Goal: Transaction & Acquisition: Purchase product/service

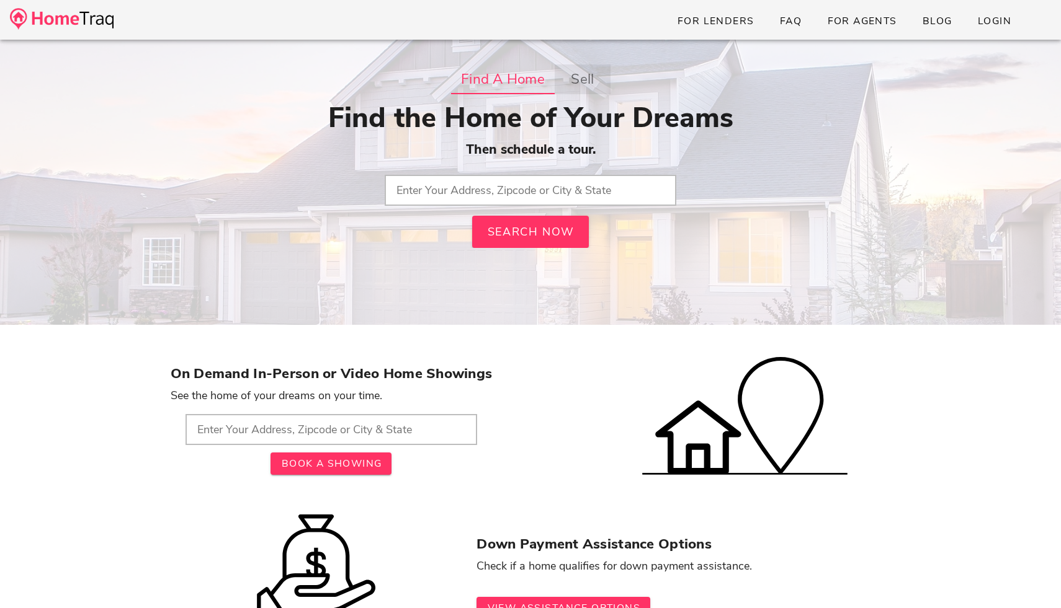
click at [591, 86] on strong "sell" at bounding box center [582, 79] width 23 height 22
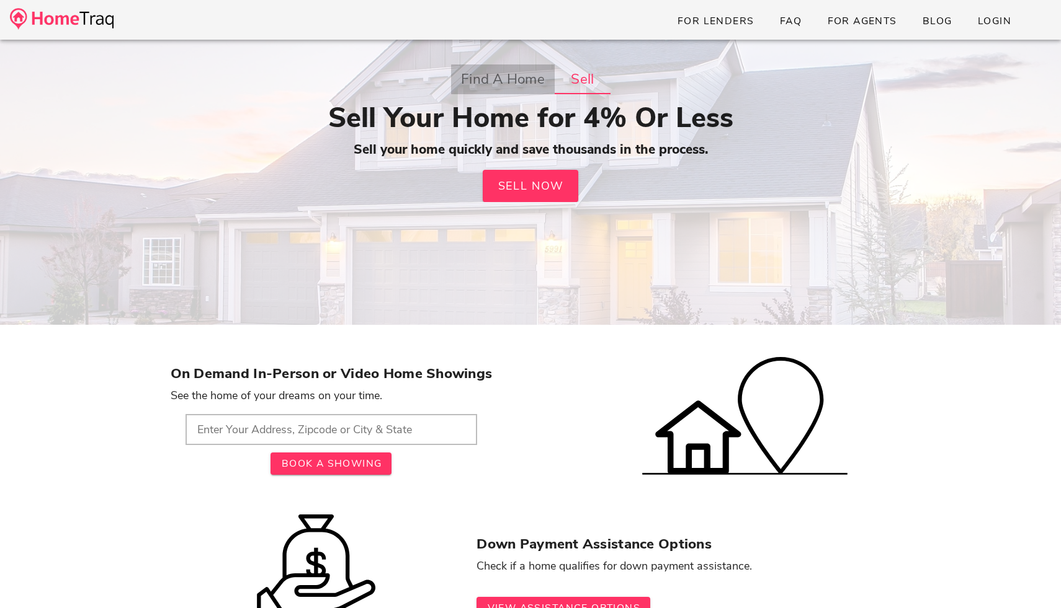
click at [524, 86] on strong "Find a Home" at bounding box center [502, 79] width 84 height 22
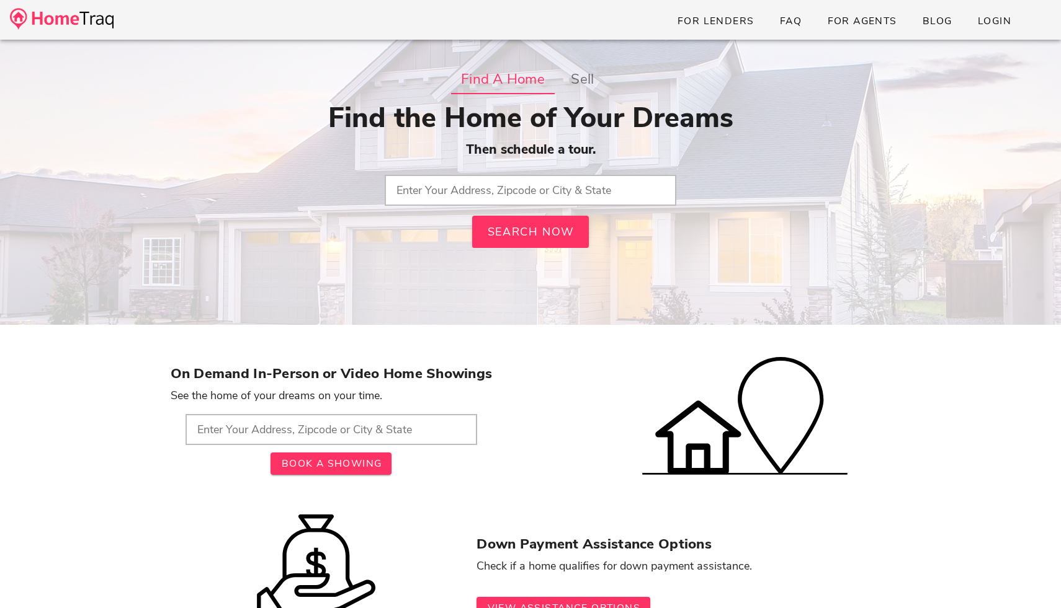
click at [536, 193] on input "text" at bounding box center [531, 190] width 292 height 31
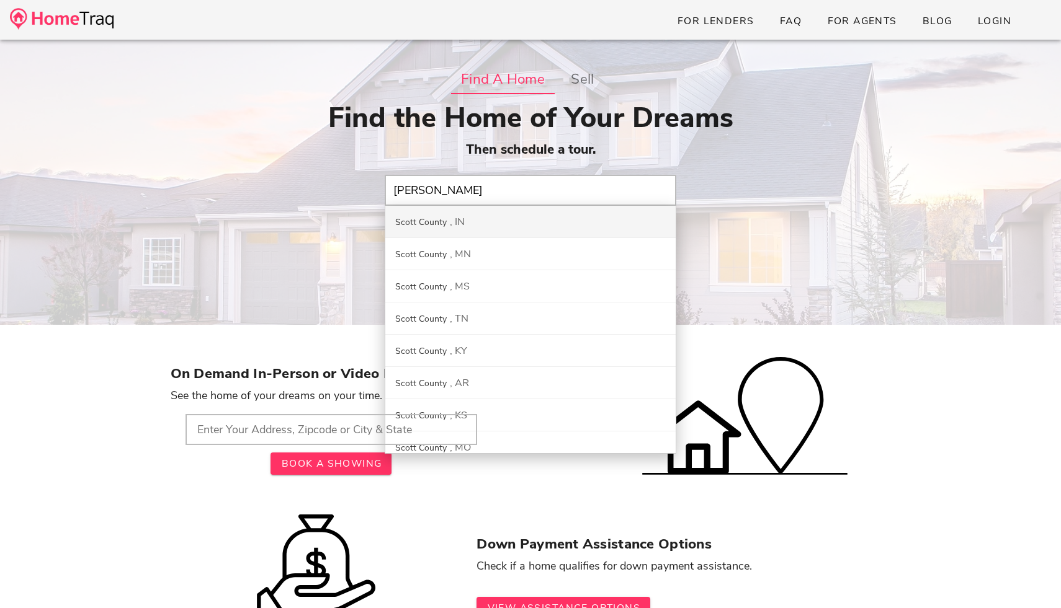
type input "scottsdale"
type input "85257"
type input "Scott County, [GEOGRAPHIC_DATA]"
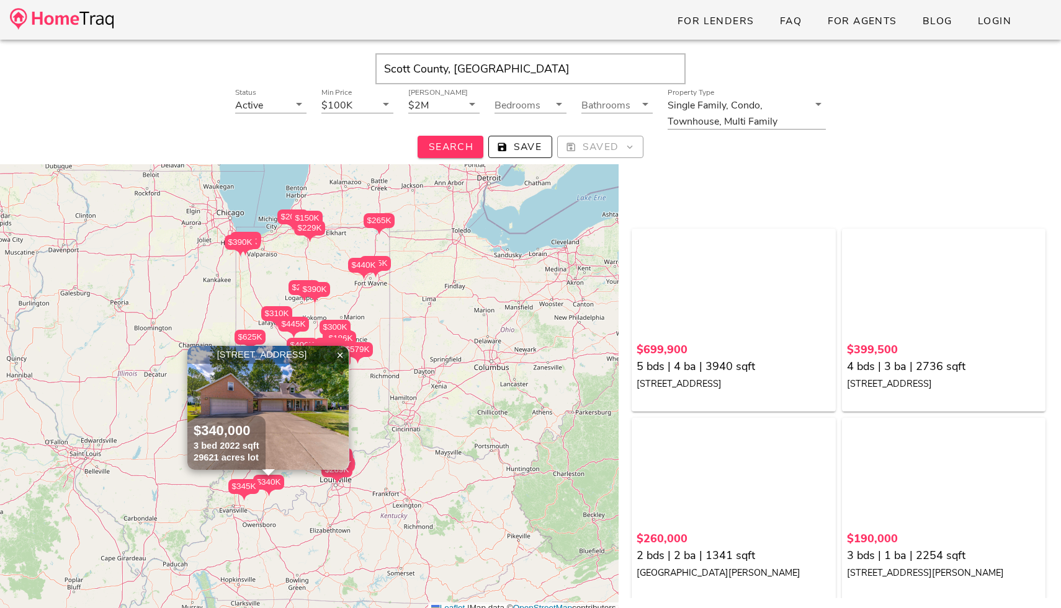
click at [491, 71] on input "Scott County, IN" at bounding box center [530, 68] width 310 height 31
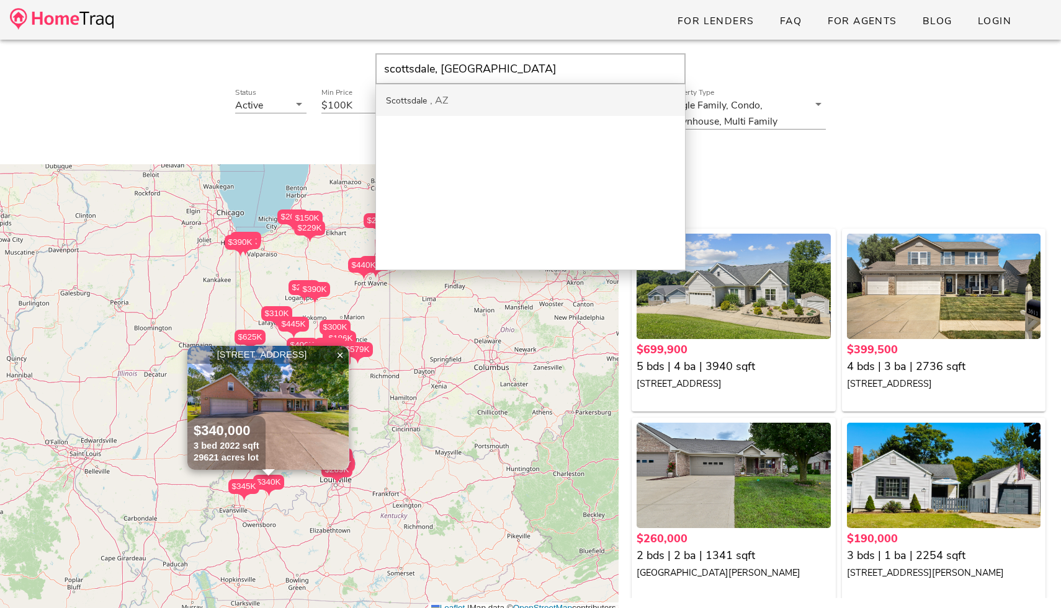
click at [489, 96] on div "Scottsdale AZ" at bounding box center [530, 100] width 309 height 32
type input "Scottsdale, AZ"
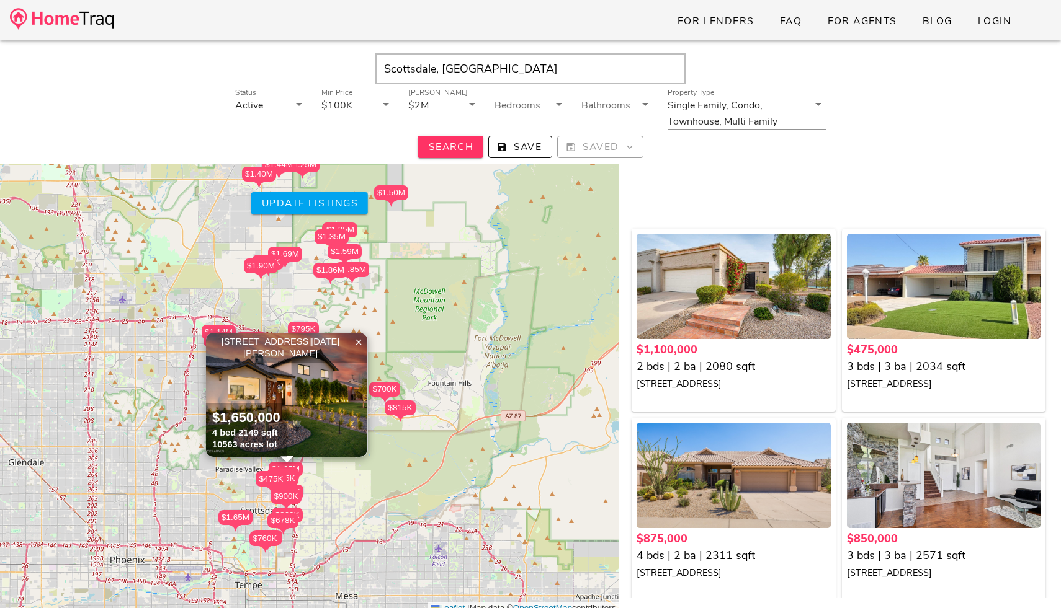
click at [332, 276] on div "$1.86M" at bounding box center [330, 270] width 34 height 15
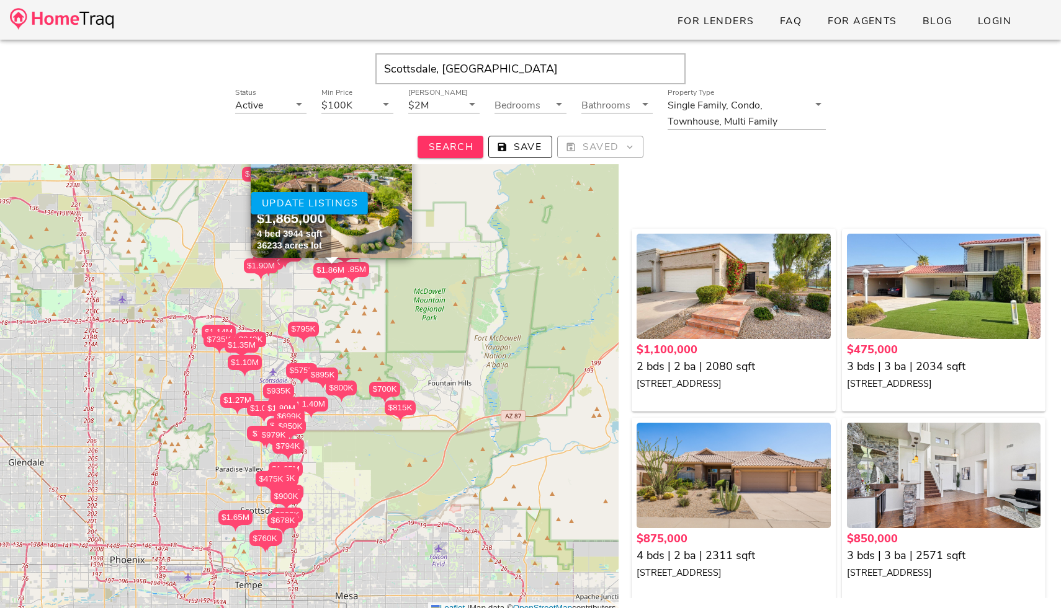
click at [365, 232] on img at bounding box center [331, 196] width 161 height 124
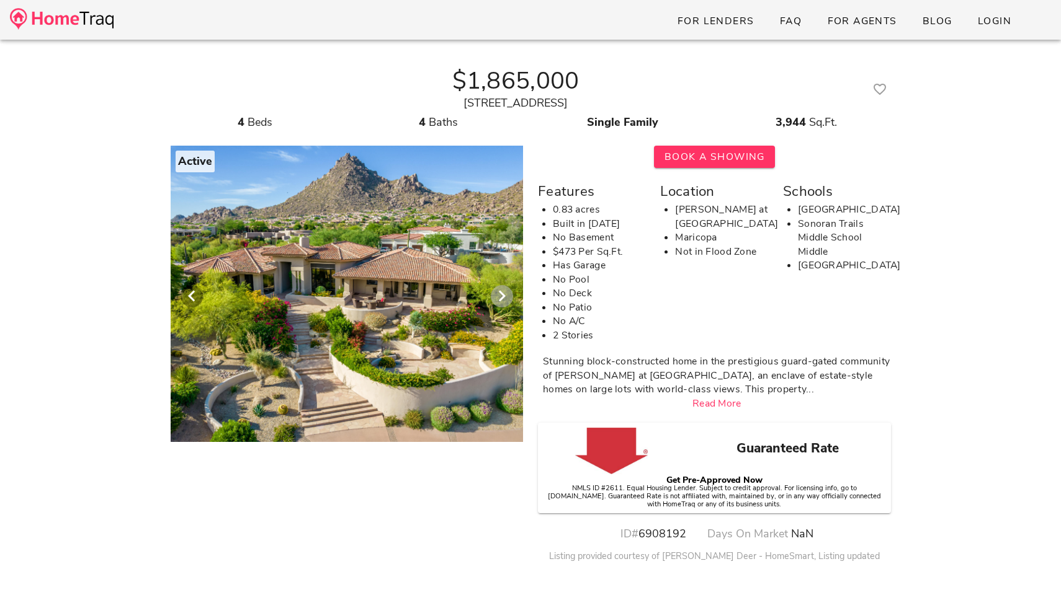
click at [503, 292] on icon "Next visual" at bounding box center [501, 296] width 15 height 15
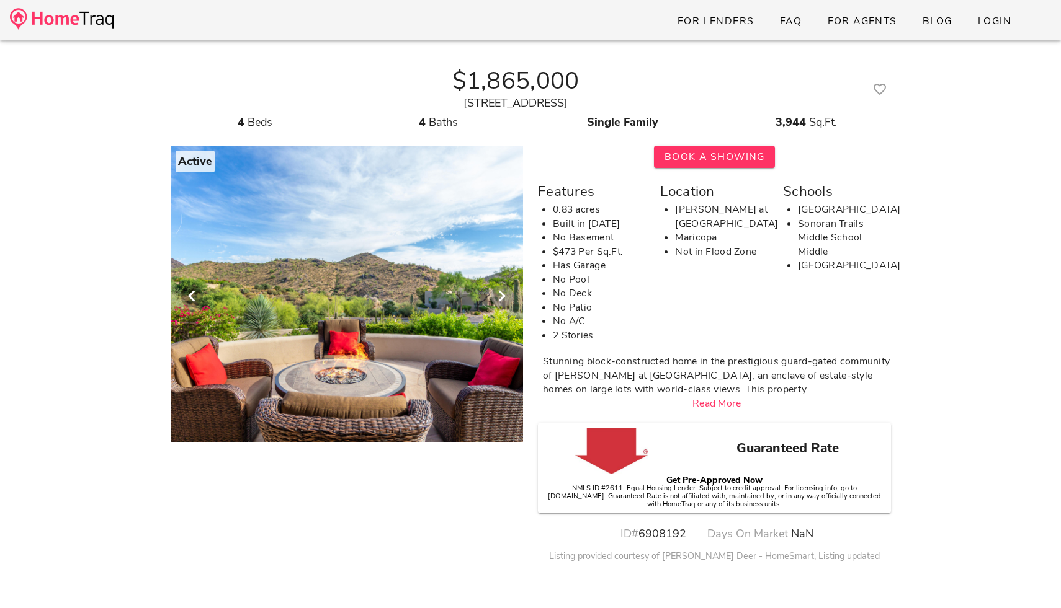
click at [503, 292] on icon "Next visual" at bounding box center [501, 296] width 15 height 15
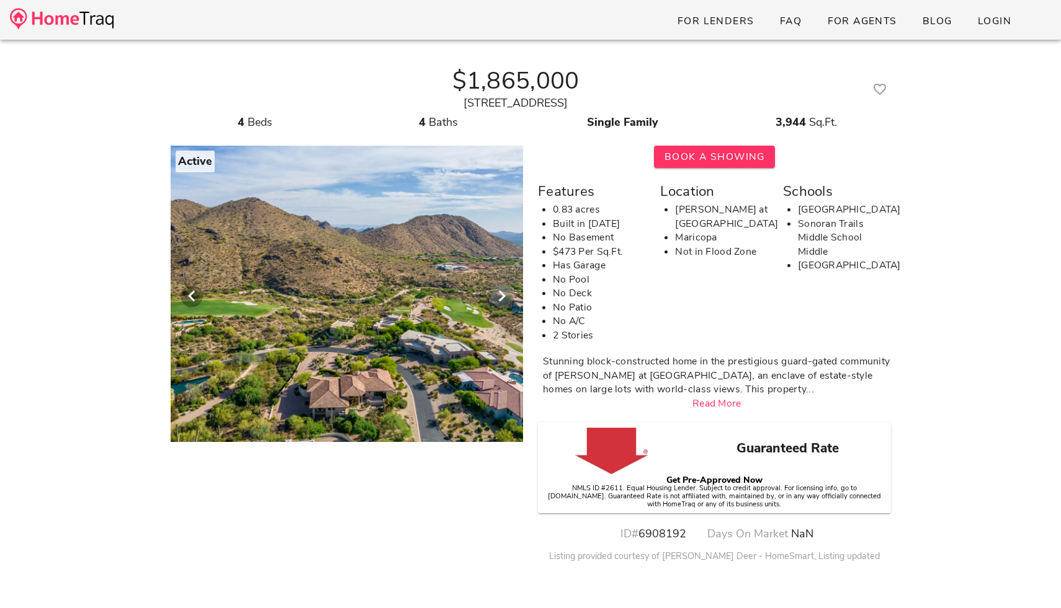
click at [503, 292] on icon "Next visual" at bounding box center [501, 296] width 15 height 15
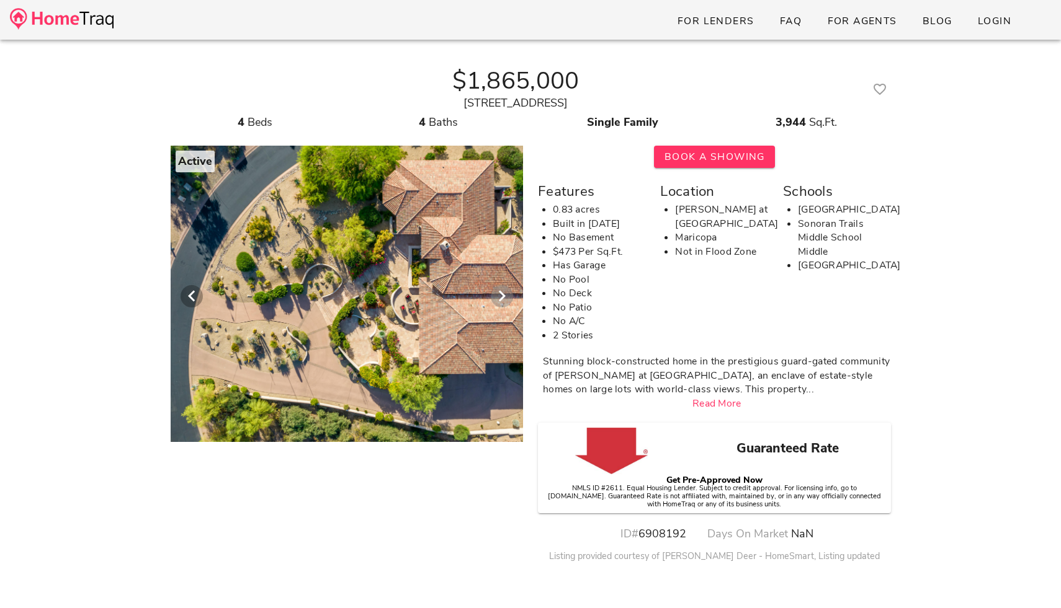
click at [503, 292] on icon "Next visual" at bounding box center [501, 296] width 15 height 15
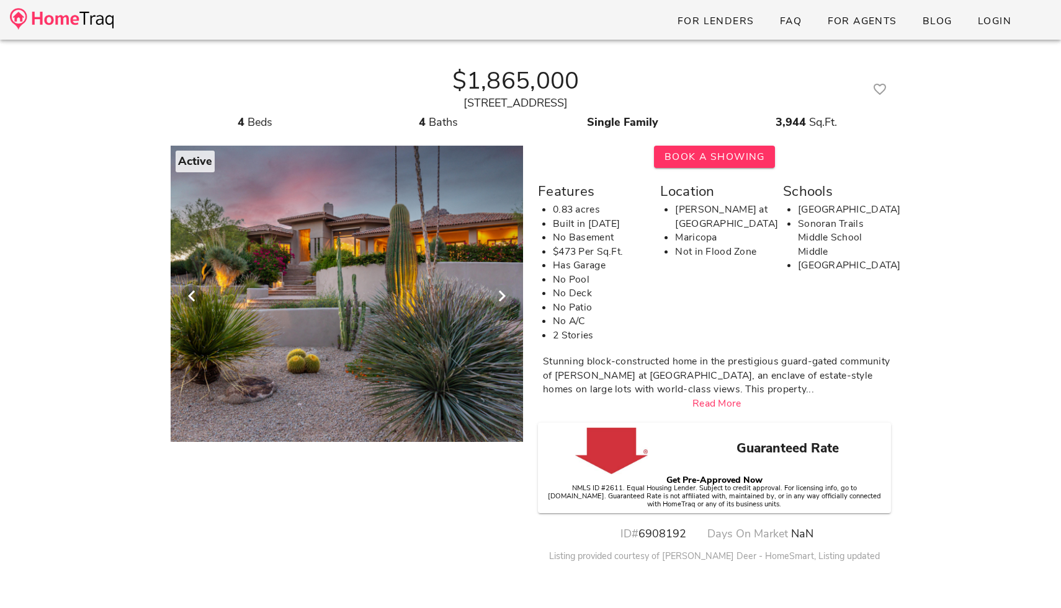
click at [503, 292] on icon "Next visual" at bounding box center [501, 296] width 15 height 15
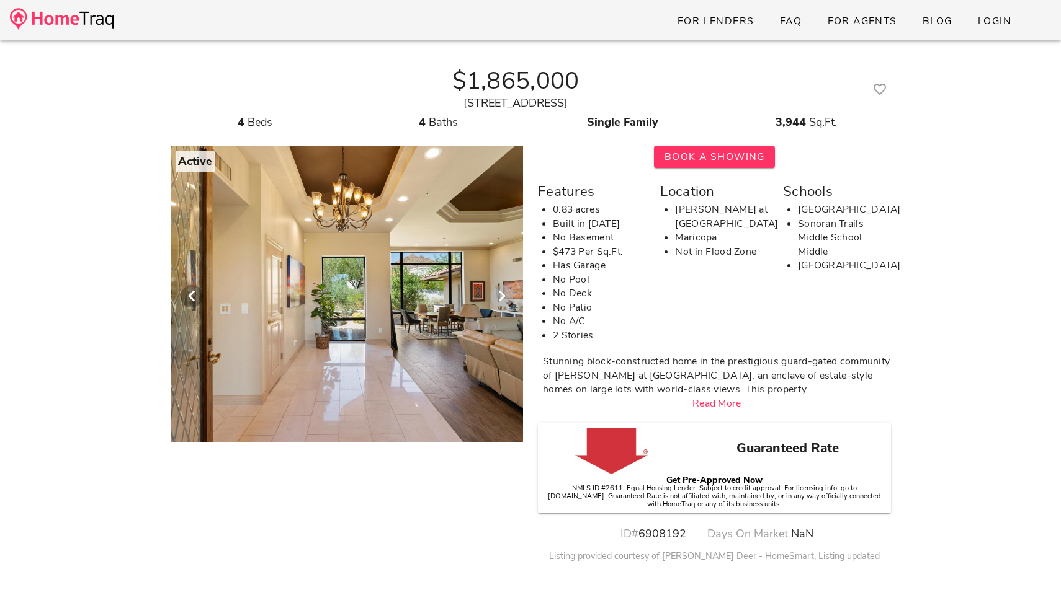
click at [503, 292] on icon "Next visual" at bounding box center [501, 296] width 15 height 15
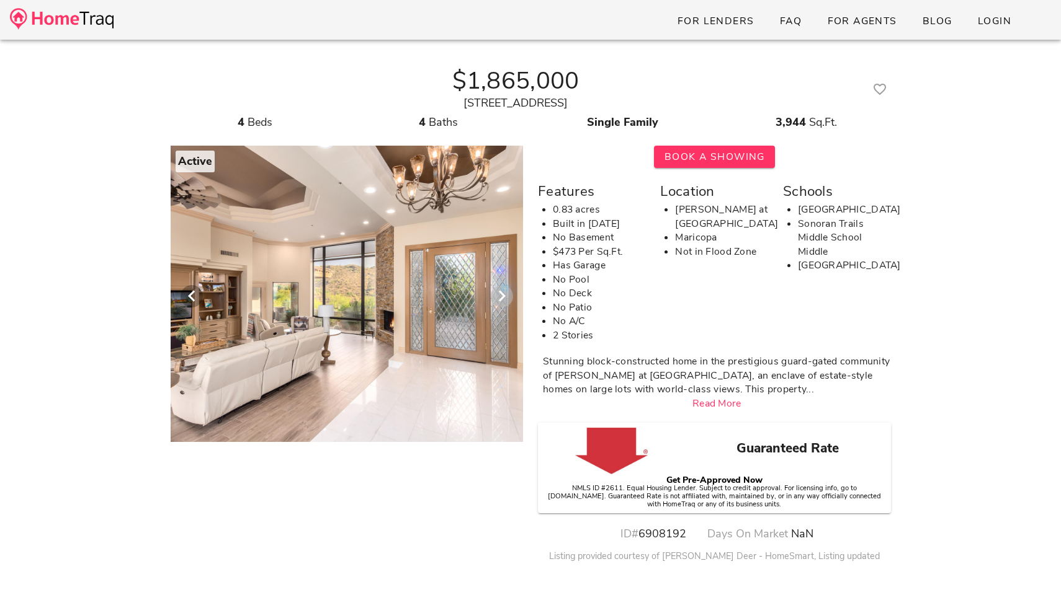
click at [503, 292] on icon "Next visual" at bounding box center [501, 296] width 15 height 15
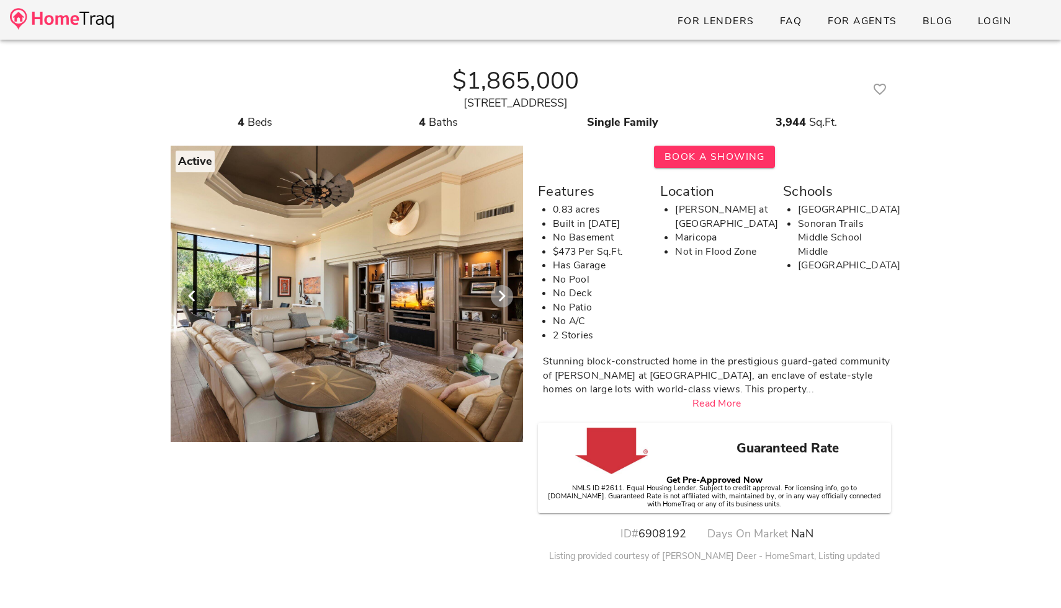
click at [503, 292] on icon "Next visual" at bounding box center [501, 296] width 15 height 15
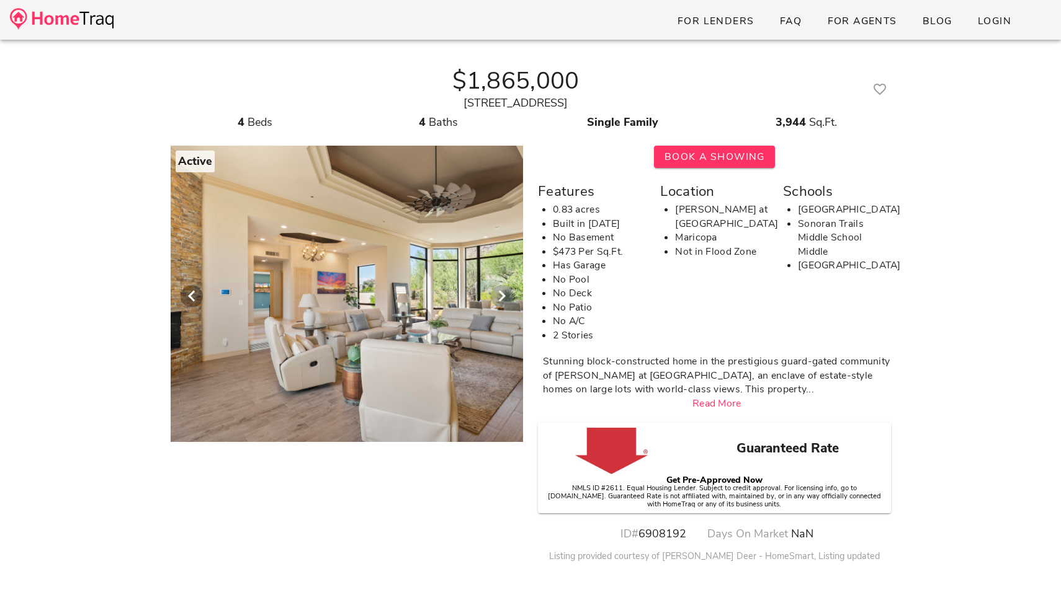
click at [503, 292] on icon "Next visual" at bounding box center [501, 296] width 15 height 15
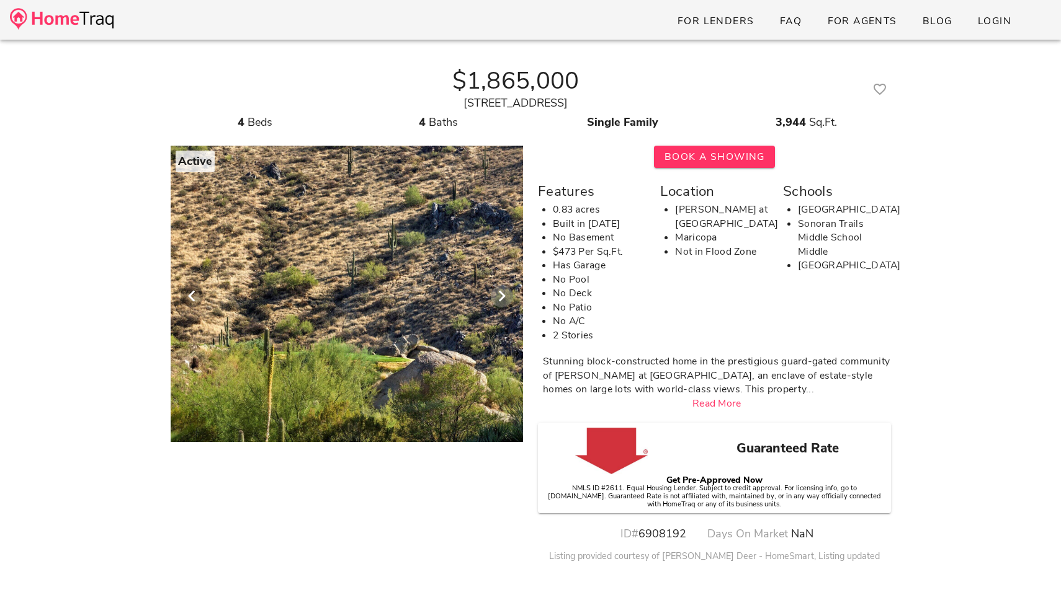
click at [503, 292] on icon "Next visual" at bounding box center [501, 296] width 15 height 15
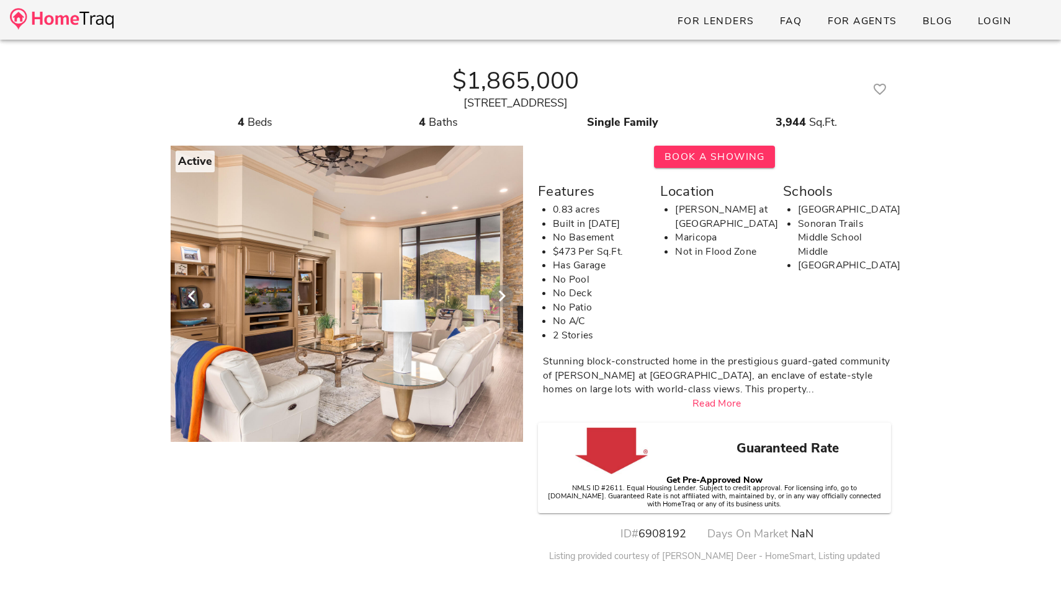
click at [503, 292] on icon "Next visual" at bounding box center [501, 296] width 15 height 15
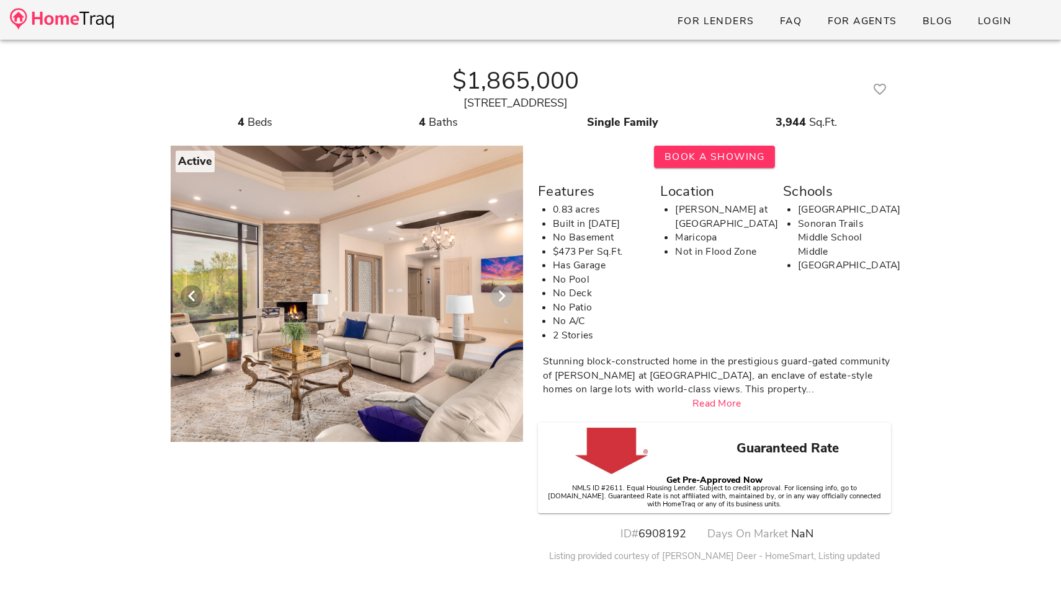
click at [503, 292] on icon "Next visual" at bounding box center [501, 296] width 15 height 15
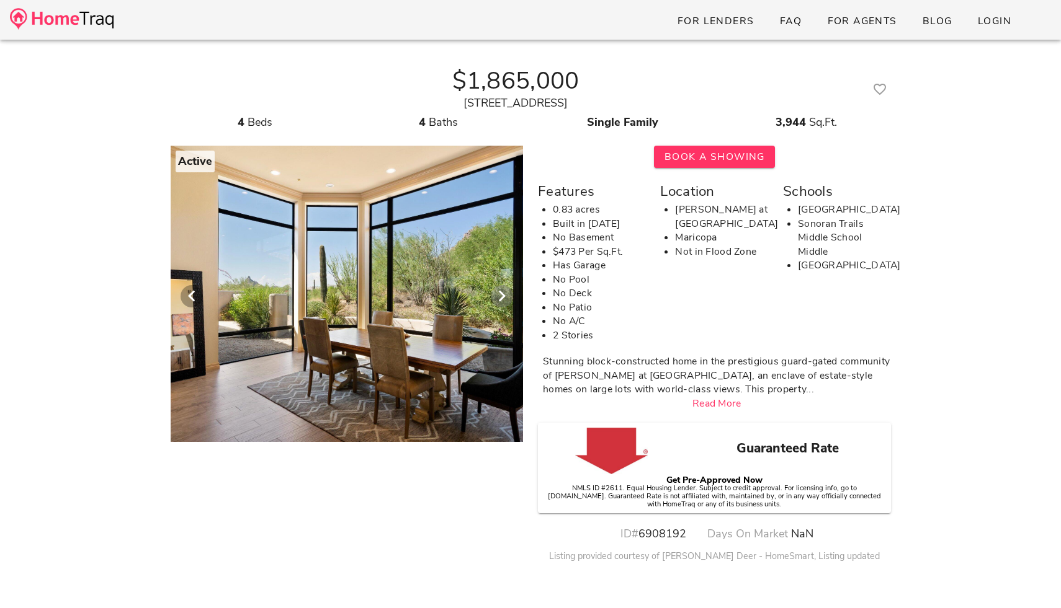
click at [503, 292] on icon "Next visual" at bounding box center [501, 296] width 15 height 15
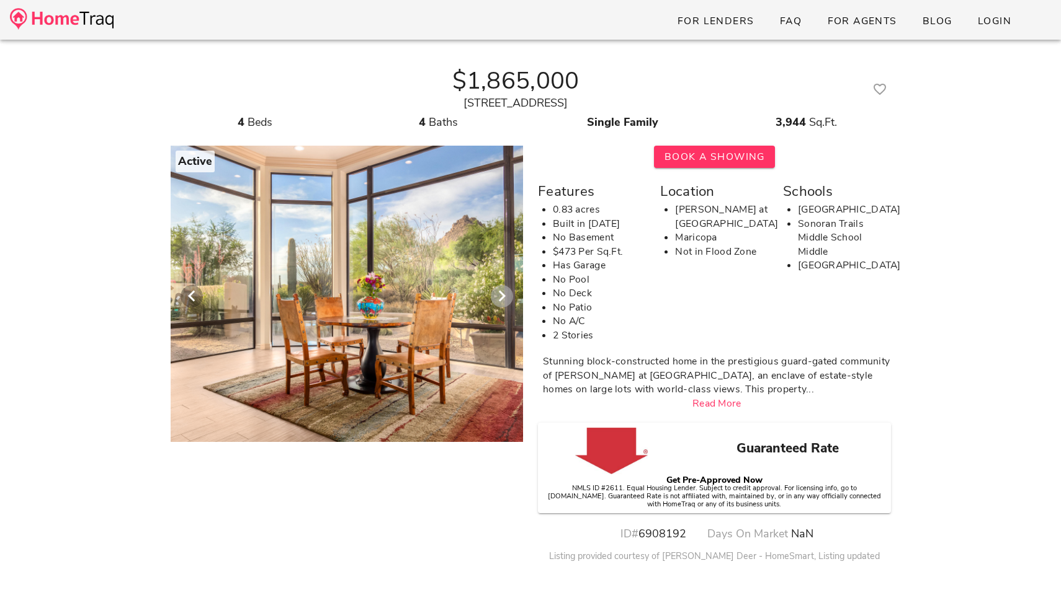
click at [503, 292] on icon "Next visual" at bounding box center [501, 296] width 15 height 15
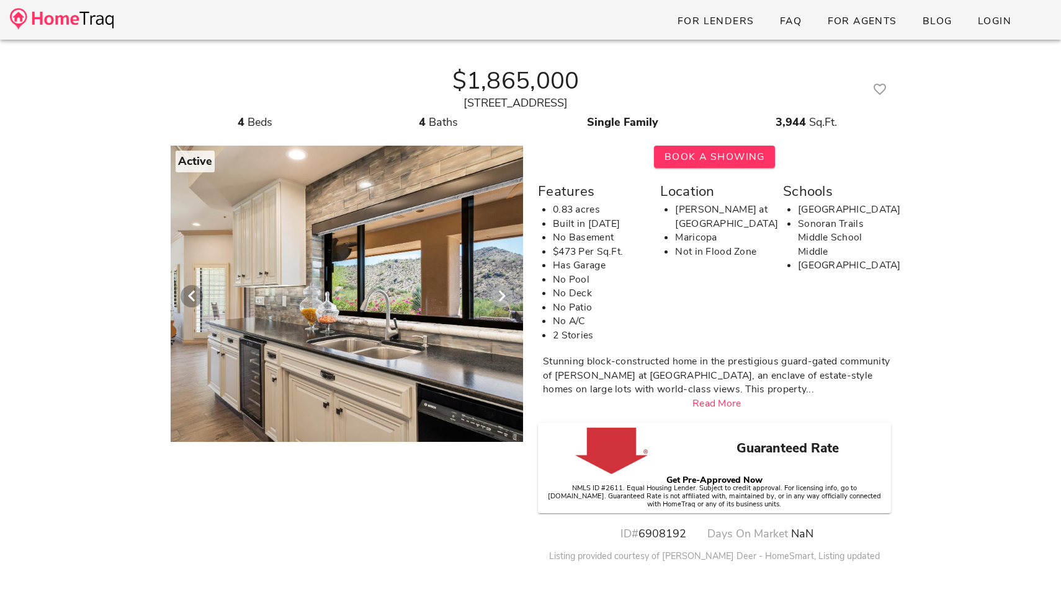
click at [503, 292] on icon "Next visual" at bounding box center [501, 296] width 15 height 15
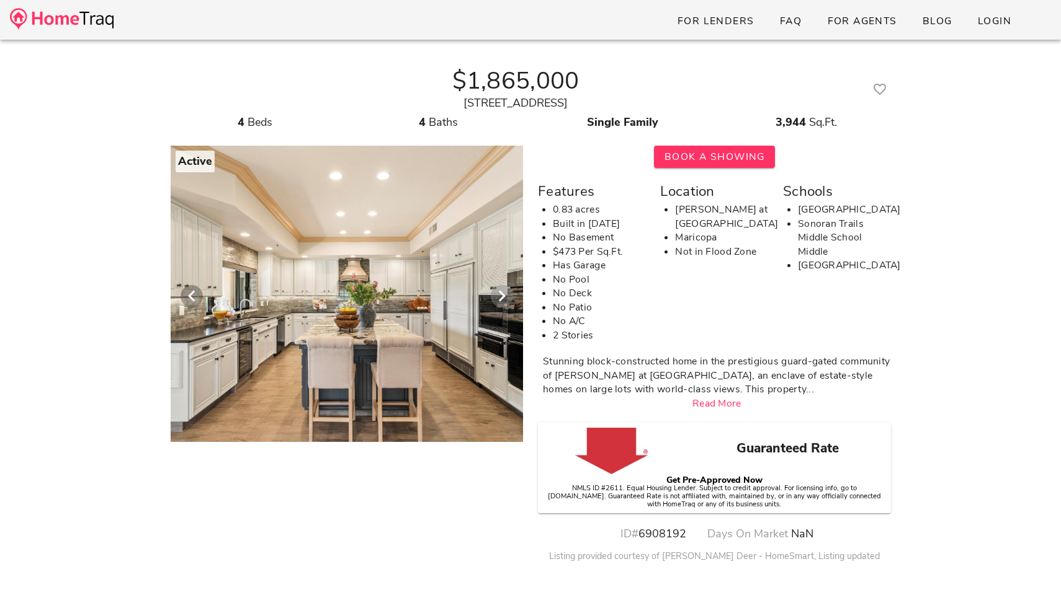
click at [503, 292] on icon "Next visual" at bounding box center [501, 296] width 15 height 15
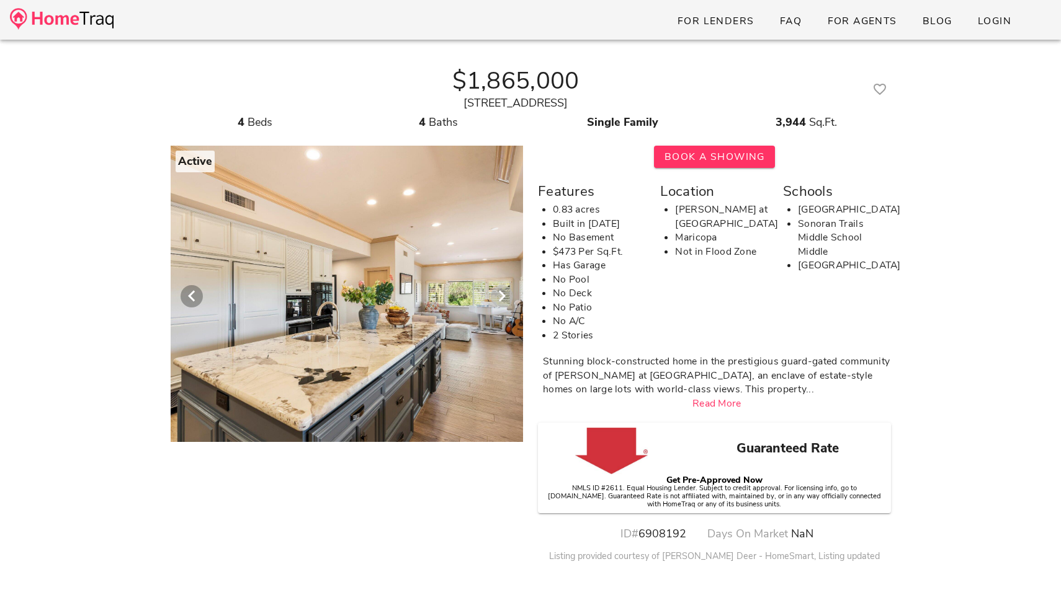
click at [503, 292] on icon "Next visual" at bounding box center [501, 296] width 15 height 15
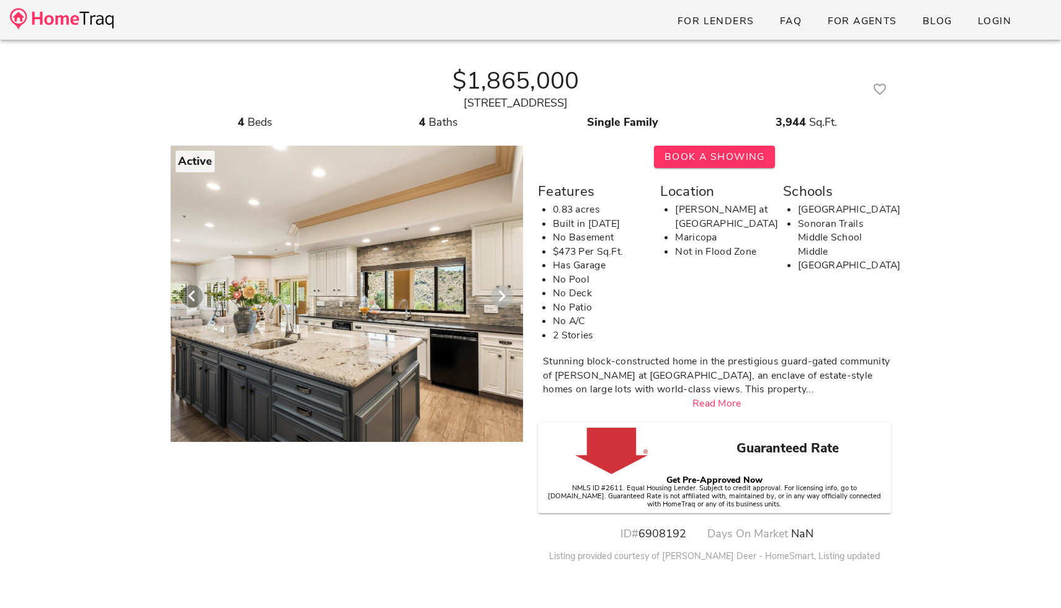
click at [503, 292] on icon "Next visual" at bounding box center [501, 296] width 15 height 15
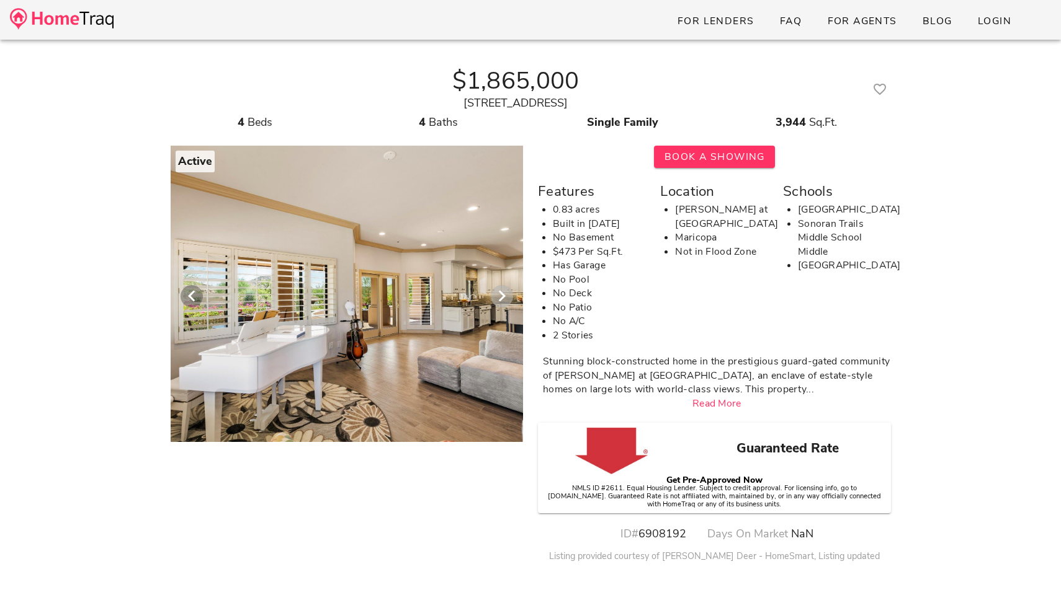
click at [503, 292] on icon "Next visual" at bounding box center [501, 296] width 15 height 15
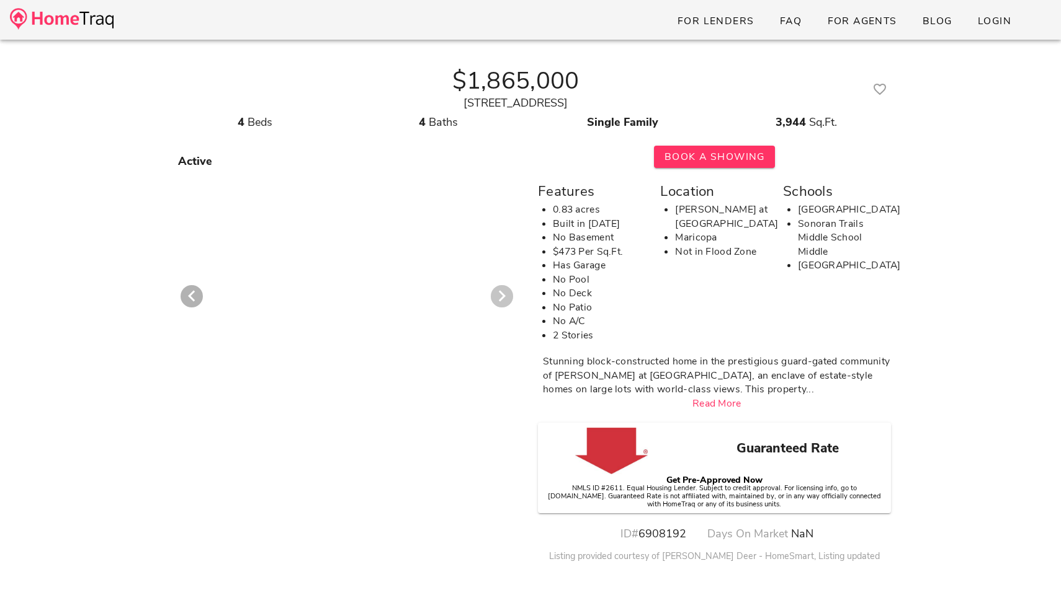
click at [503, 292] on icon "Next visual" at bounding box center [501, 296] width 15 height 15
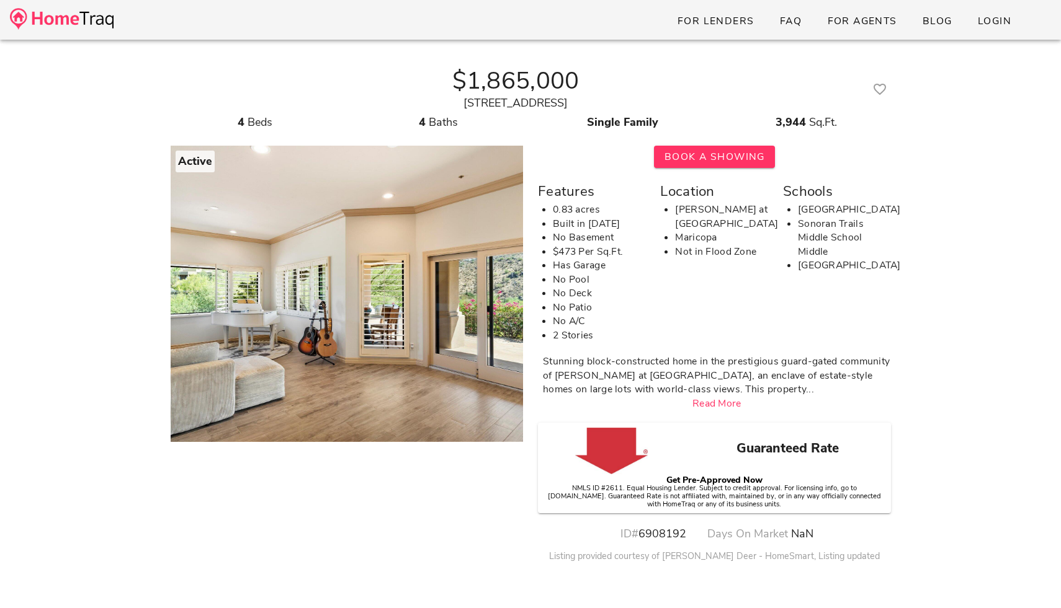
click at [101, 26] on img at bounding box center [62, 19] width 104 height 22
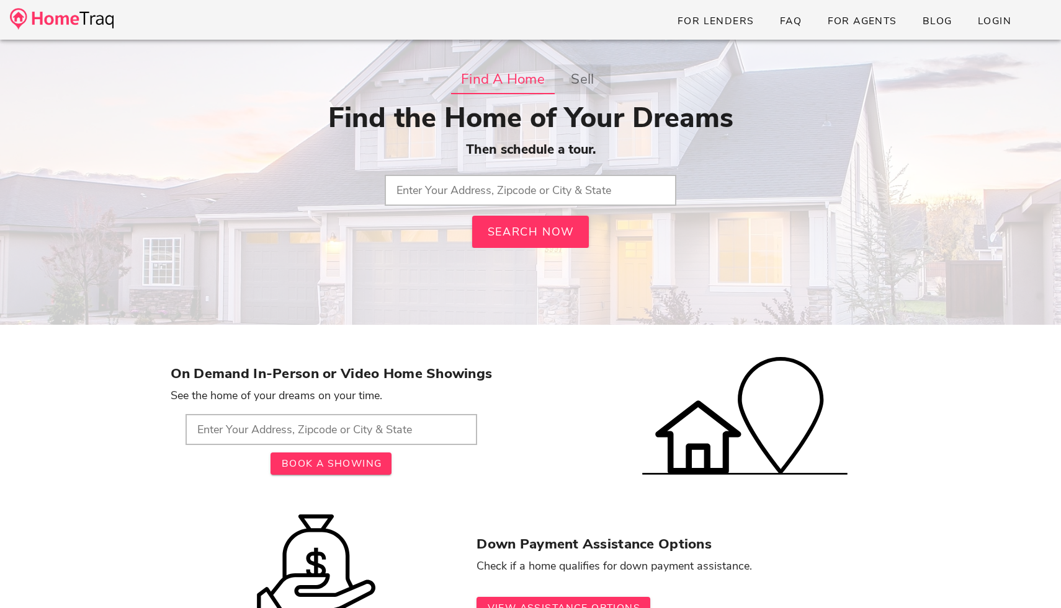
click at [586, 81] on strong "sell" at bounding box center [582, 79] width 23 height 22
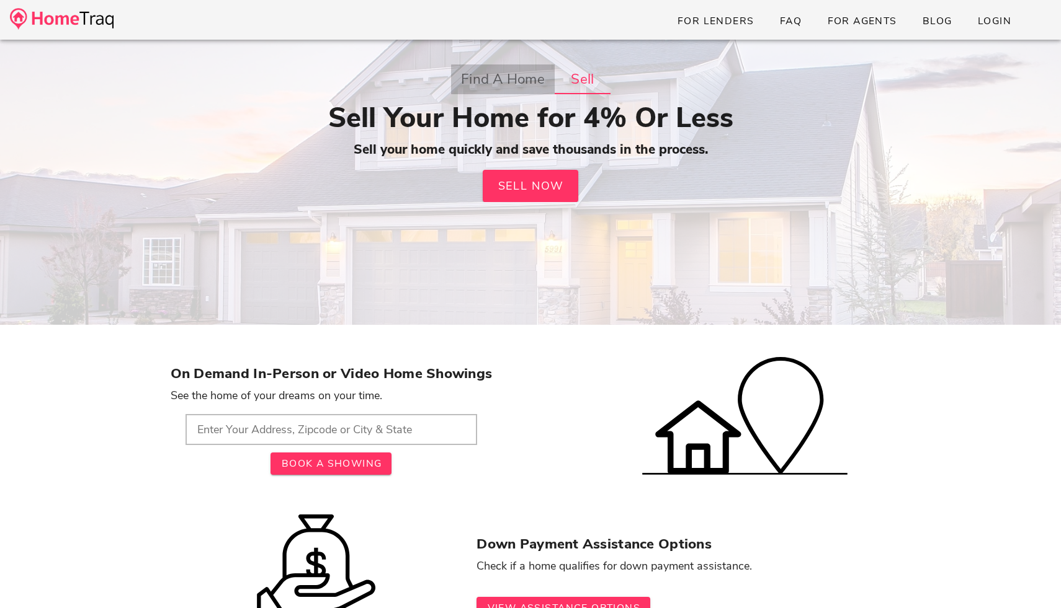
click at [497, 79] on strong "Find a Home" at bounding box center [502, 79] width 84 height 22
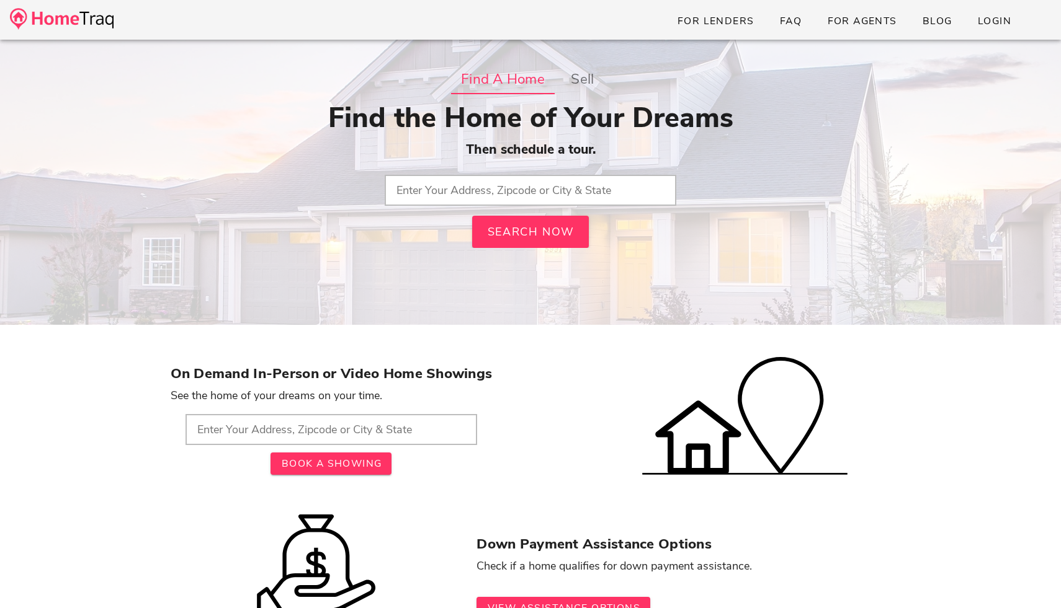
click at [525, 188] on input "text" at bounding box center [531, 190] width 292 height 31
type input "scottsdale"
type input "85257"
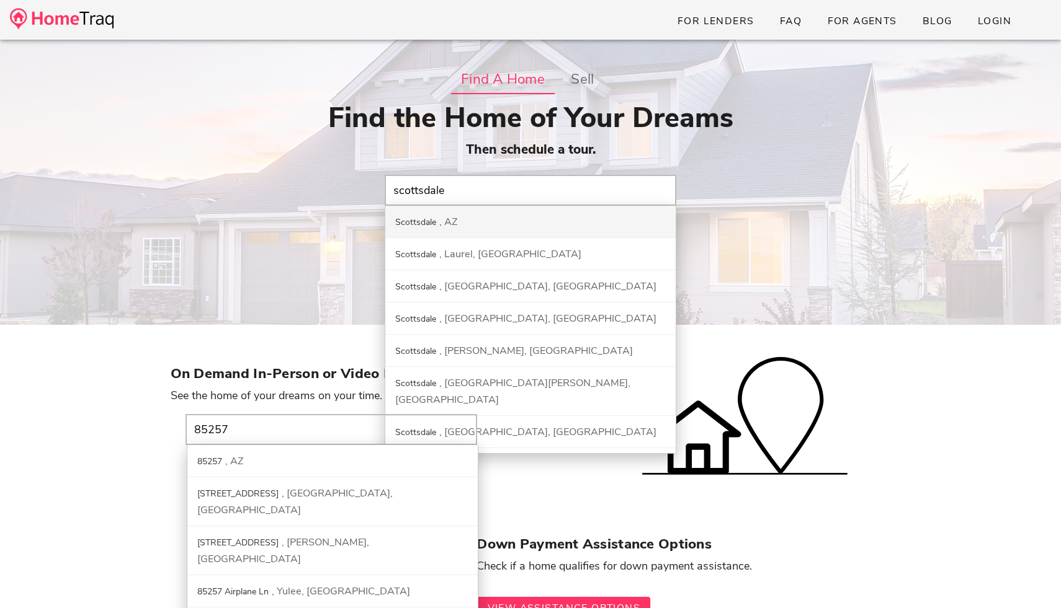
type input "Scottsdale, [GEOGRAPHIC_DATA]"
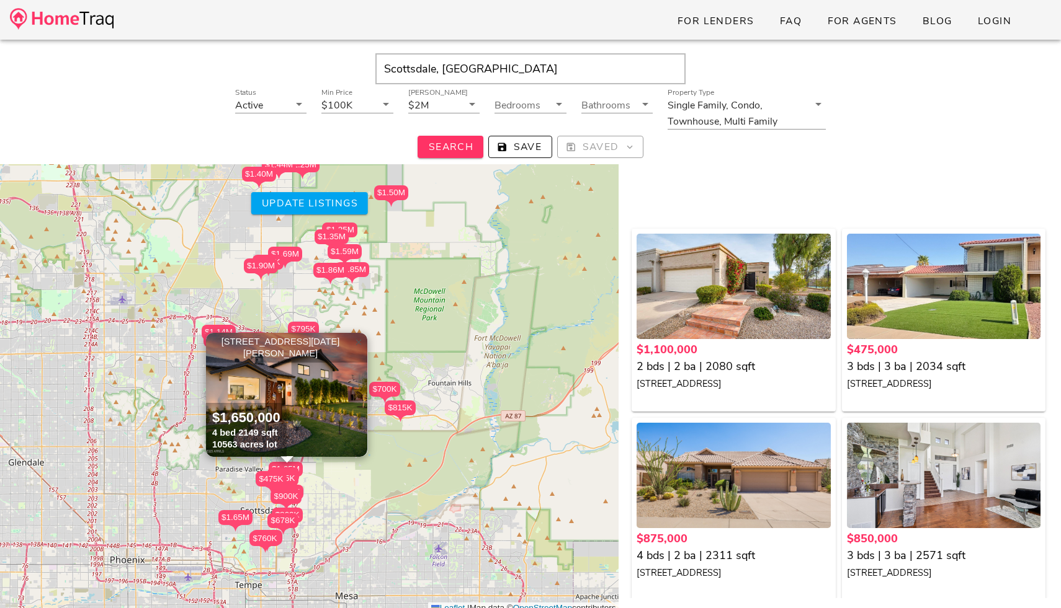
click at [361, 348] on span "×" at bounding box center [358, 343] width 7 height 14
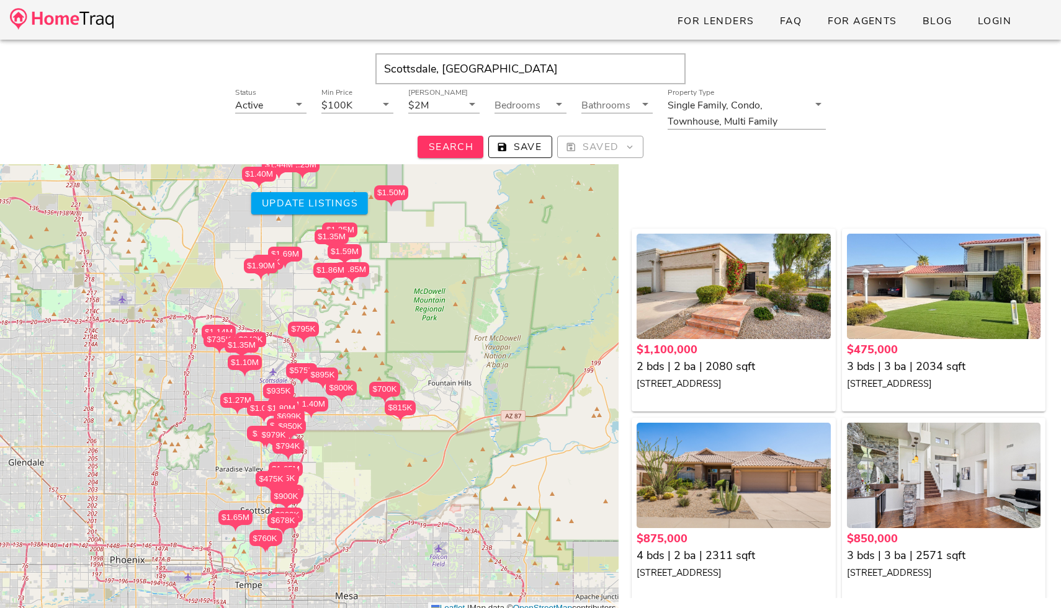
click at [333, 461] on div "$1.10M $475K $875K $850K $900K $1.90M $1.25M $1.65M $700K $1.44M $1.50M $794K $…" at bounding box center [309, 366] width 618 height 497
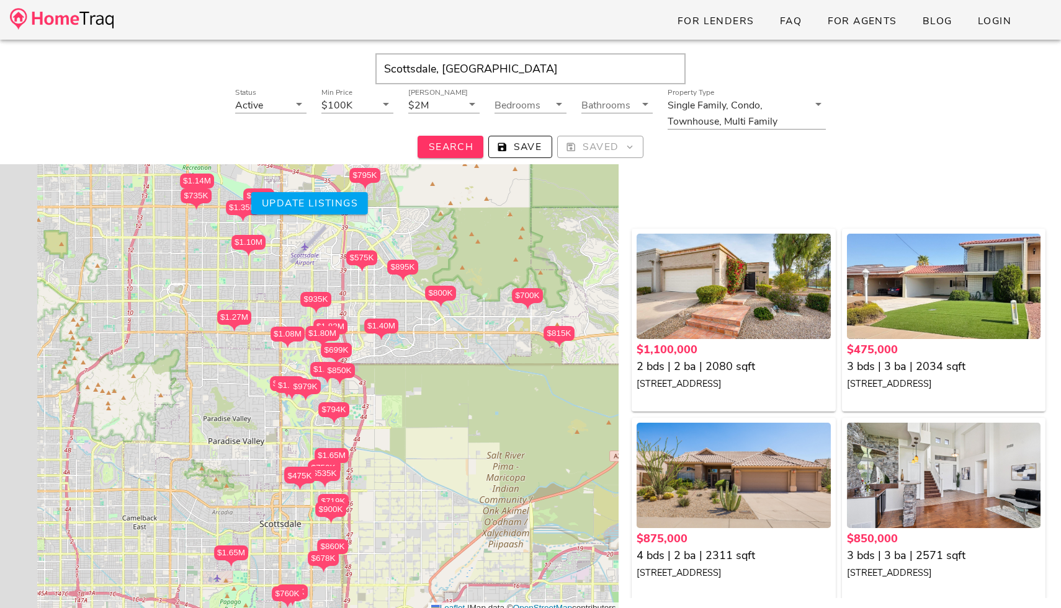
drag, startPoint x: 306, startPoint y: 462, endPoint x: 408, endPoint y: 415, distance: 112.7
click at [408, 416] on div "$1.10M $475K $875K $850K $900K $1.90M $1.25M $1.65M $700K $1.44M $1.50M $794K $…" at bounding box center [309, 366] width 618 height 497
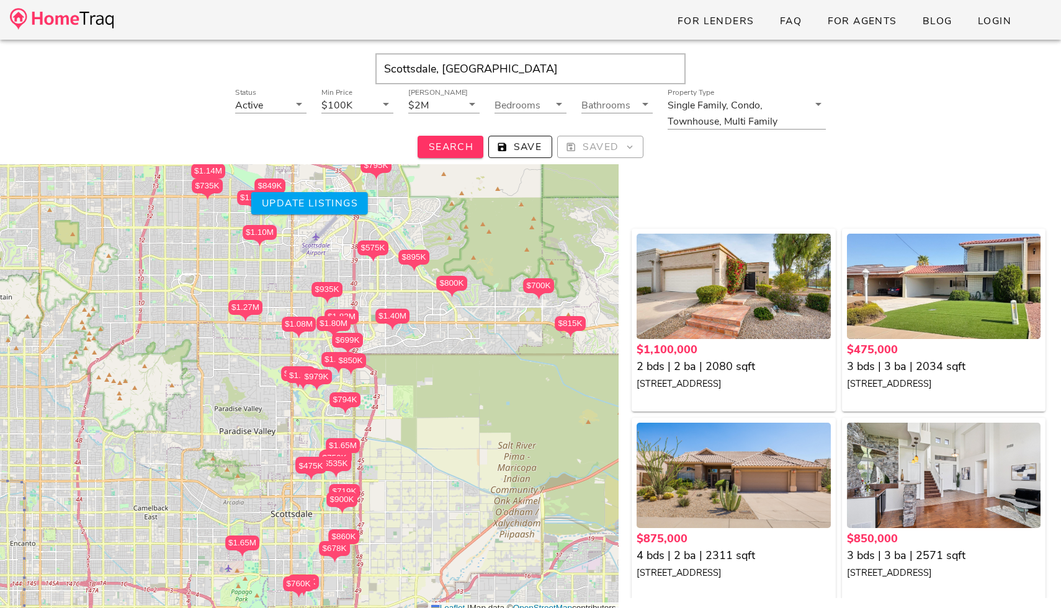
click at [309, 465] on div "$475K" at bounding box center [310, 466] width 31 height 15
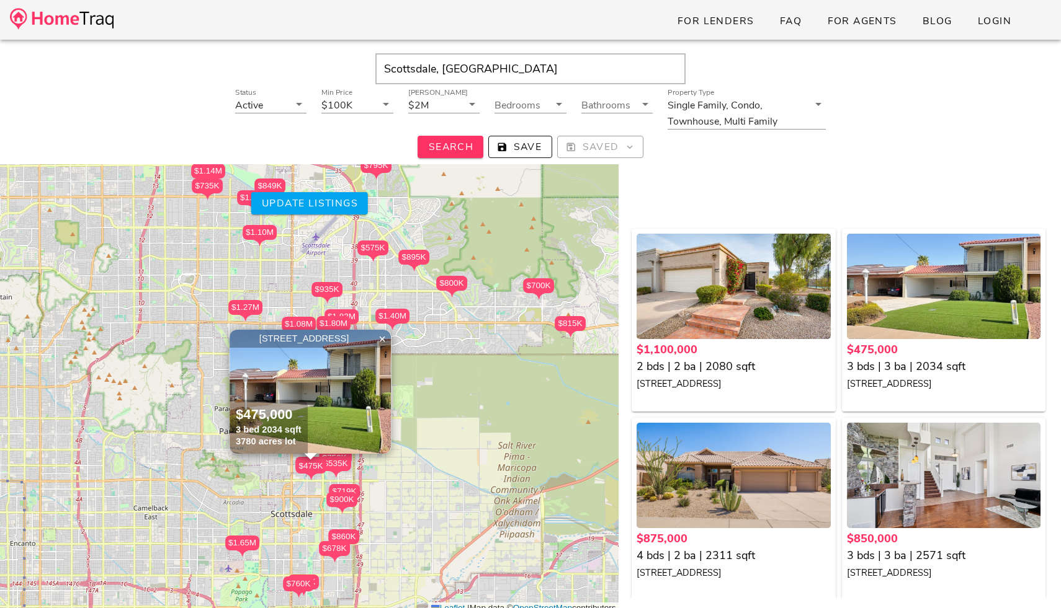
click at [344, 465] on div "$535K" at bounding box center [335, 463] width 31 height 15
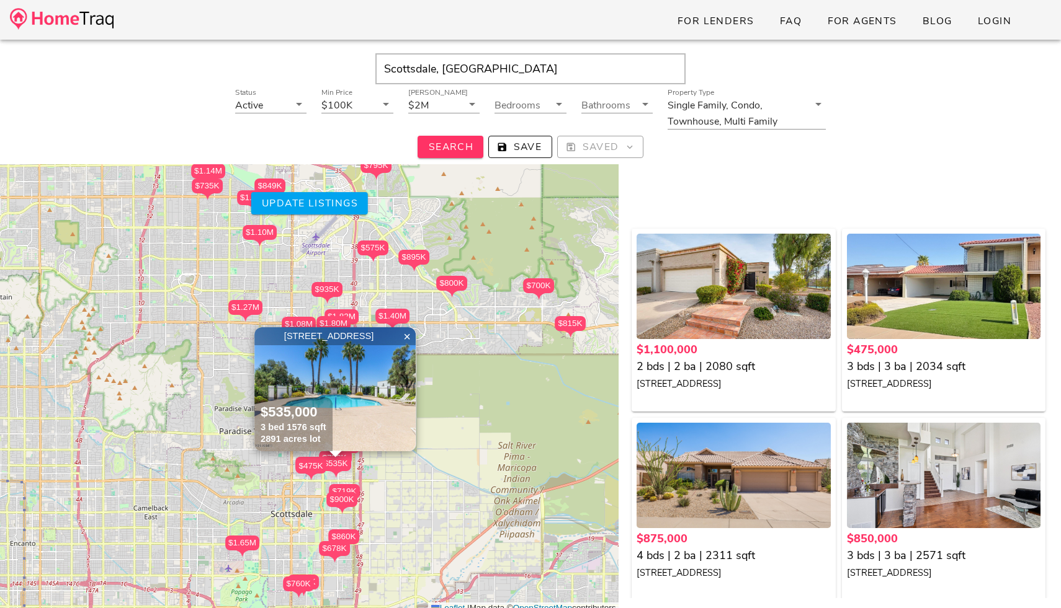
click at [377, 466] on div "$1.10M $475K $875K $850K $900K $1.90M $1.25M $1.65M $700K $1.44M $1.50M $794K $…" at bounding box center [309, 366] width 618 height 497
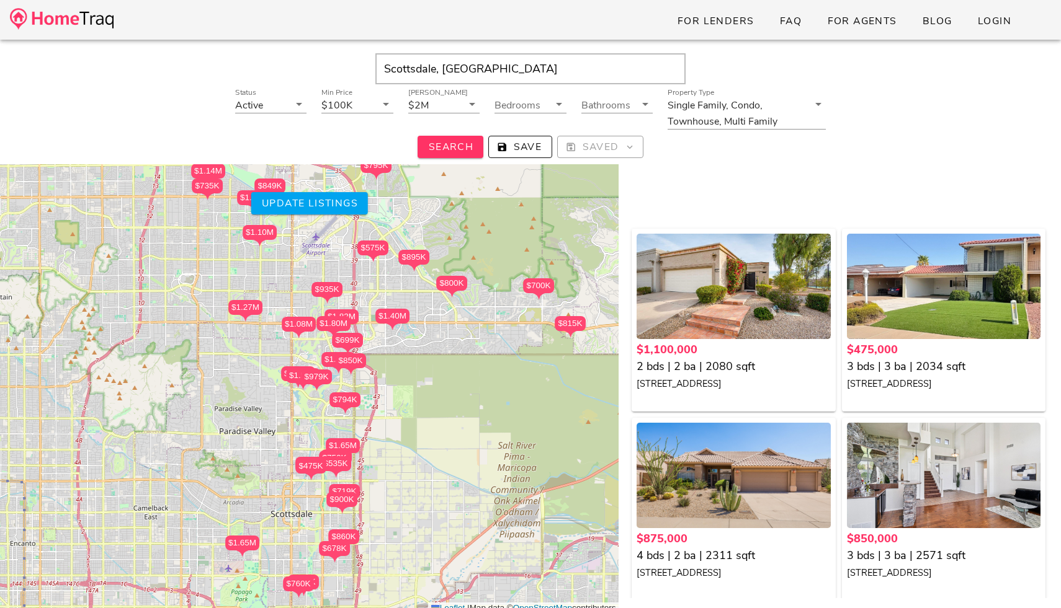
click at [355, 444] on div "$1.65M" at bounding box center [343, 445] width 34 height 15
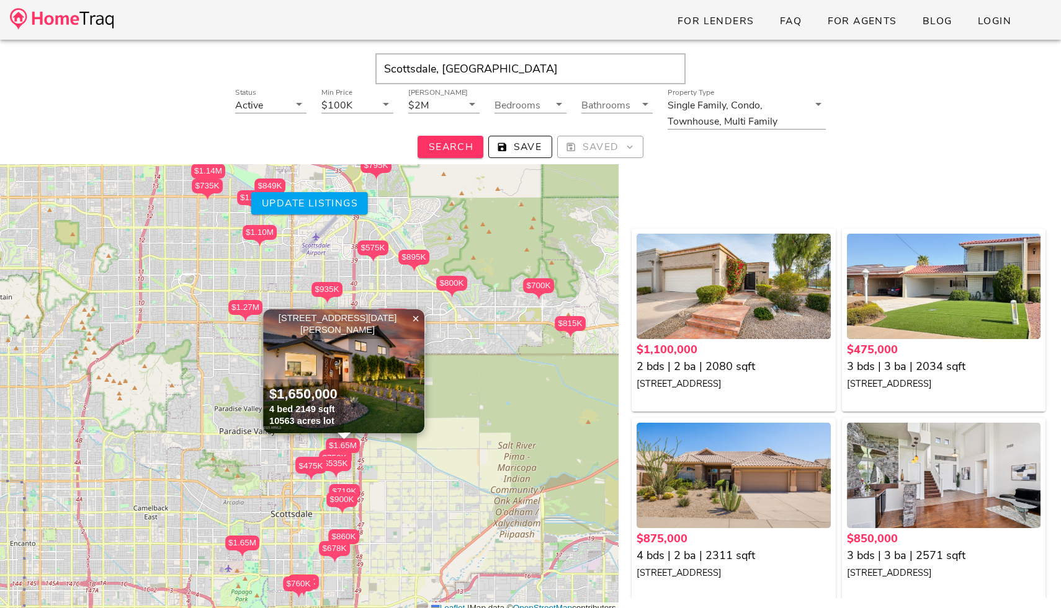
click at [380, 357] on img at bounding box center [343, 371] width 161 height 124
click at [450, 448] on div "$1.10M $475K $875K $850K $900K $1.90M $1.25M $1.65M $700K $1.44M $1.50M $794K $…" at bounding box center [309, 366] width 618 height 497
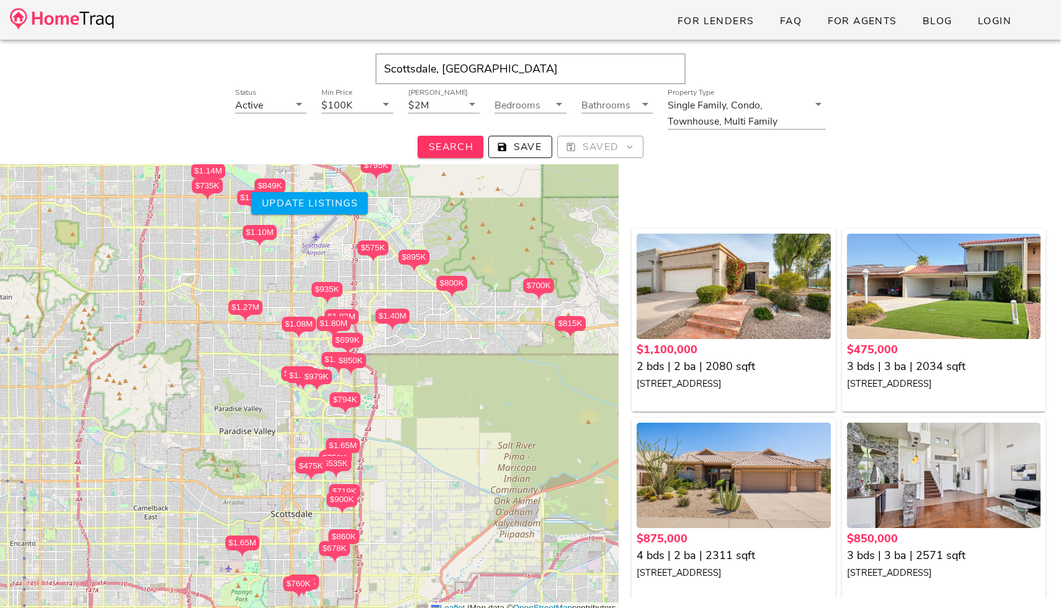
click at [324, 455] on div "$750K" at bounding box center [334, 458] width 31 height 15
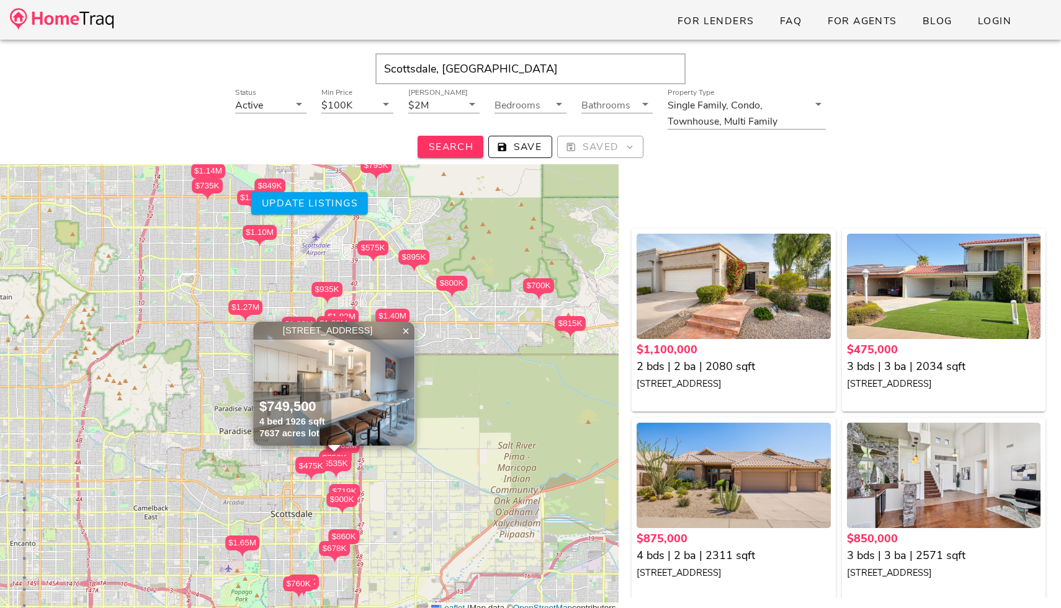
click at [252, 305] on div "$1.27M" at bounding box center [245, 307] width 34 height 15
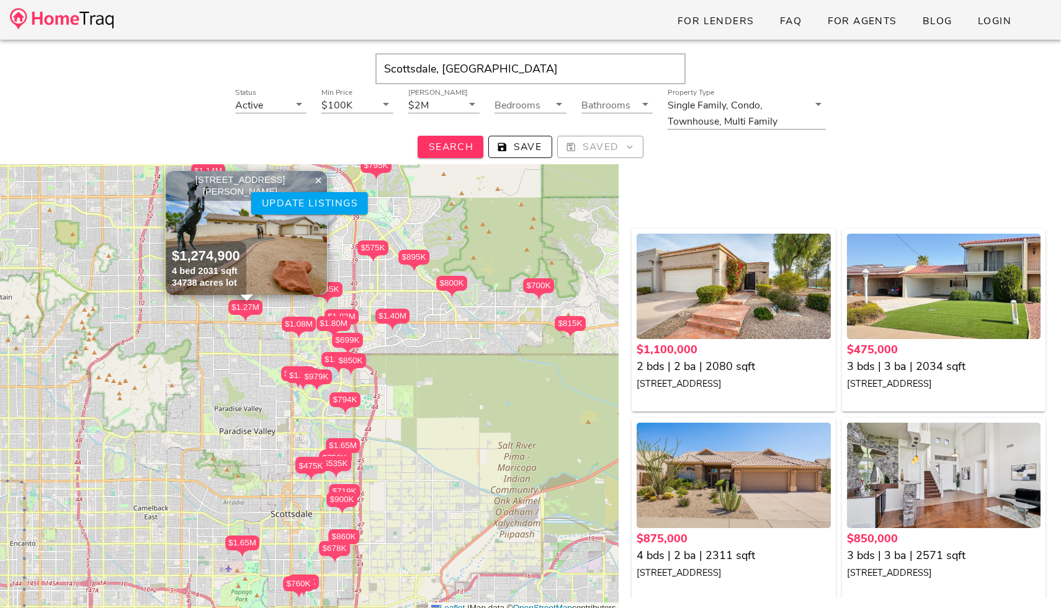
click at [569, 325] on div "$815K" at bounding box center [569, 323] width 31 height 15
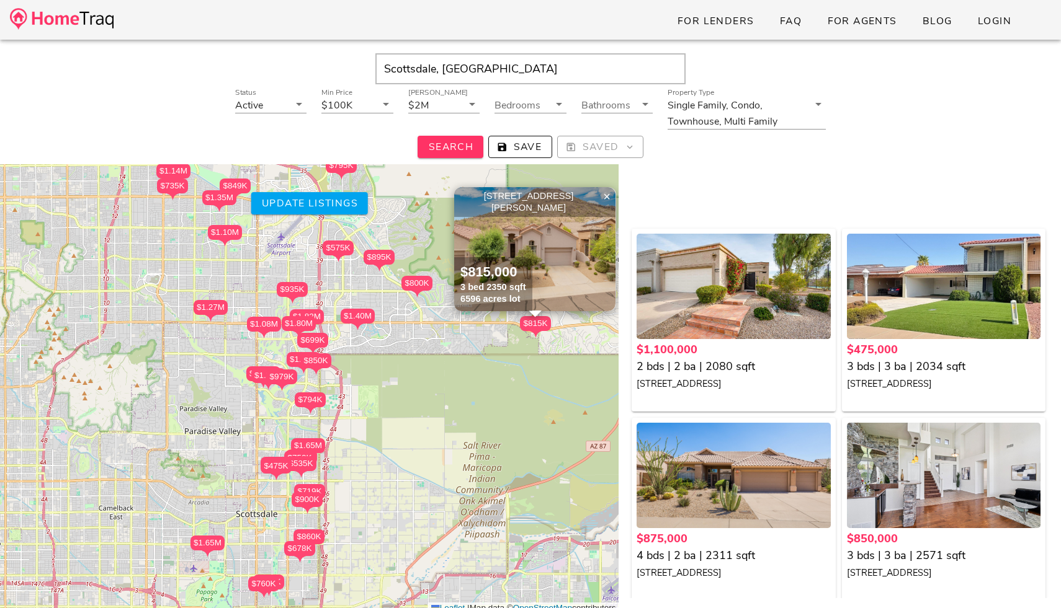
click at [419, 290] on div "$800K" at bounding box center [416, 283] width 31 height 15
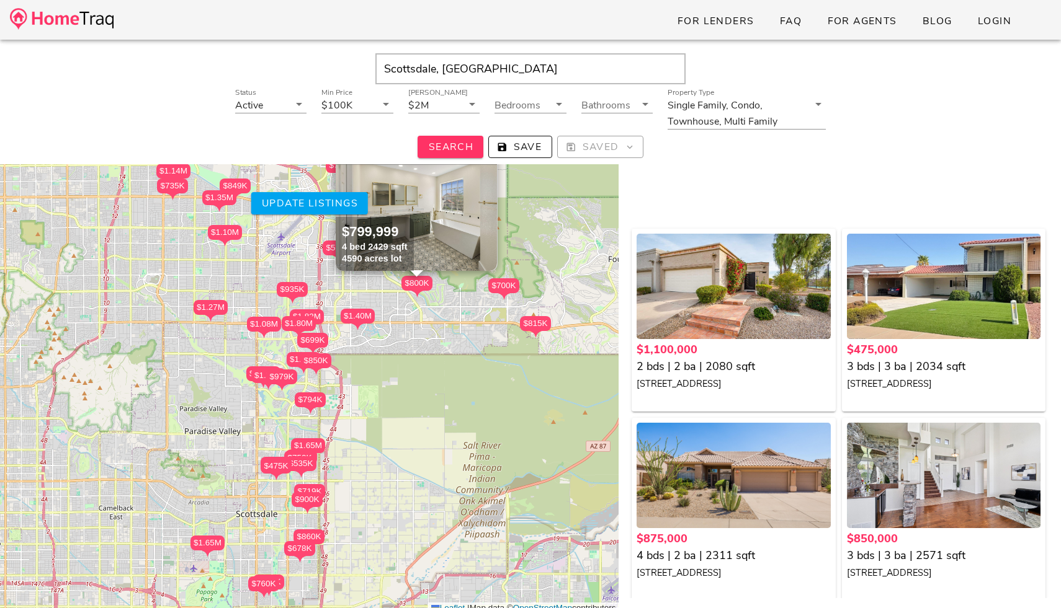
click at [454, 225] on img at bounding box center [416, 209] width 161 height 124
click at [808, 282] on icon "Next visual" at bounding box center [809, 285] width 15 height 15
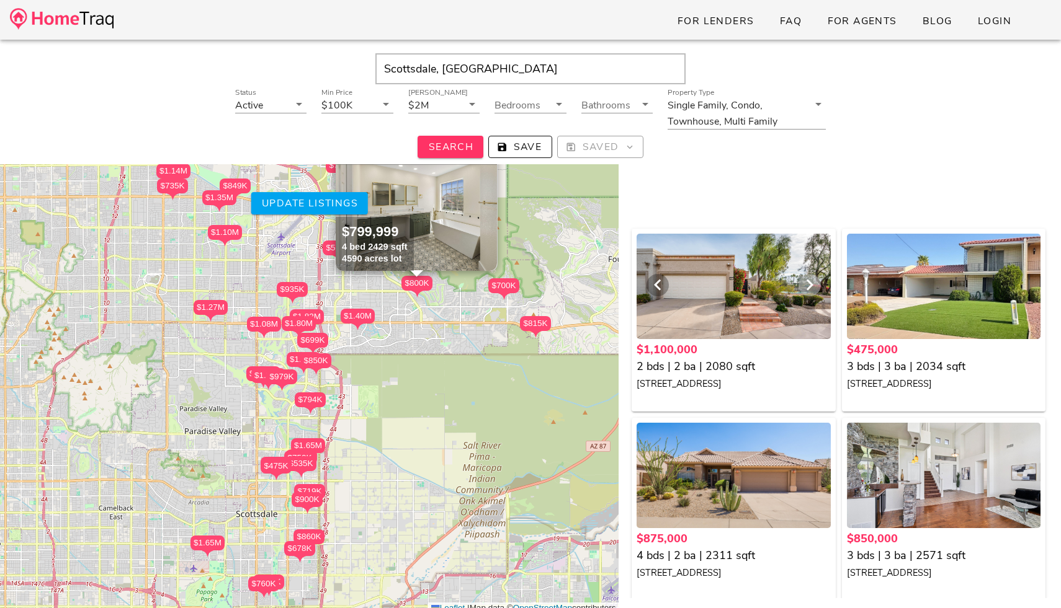
click at [808, 283] on icon "Next visual" at bounding box center [809, 285] width 15 height 15
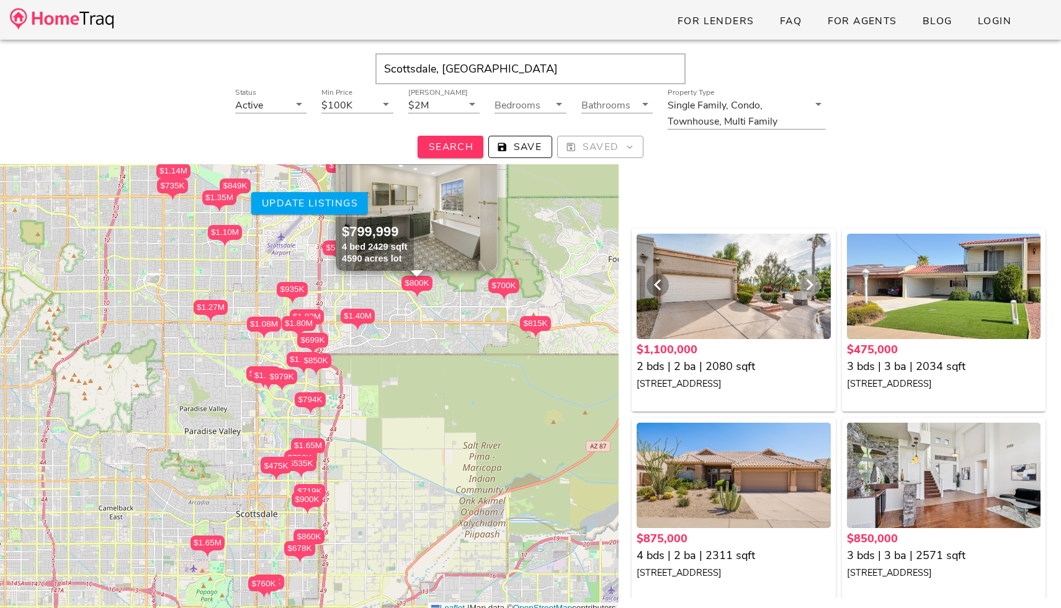
click at [808, 283] on icon "Next visual" at bounding box center [809, 285] width 15 height 15
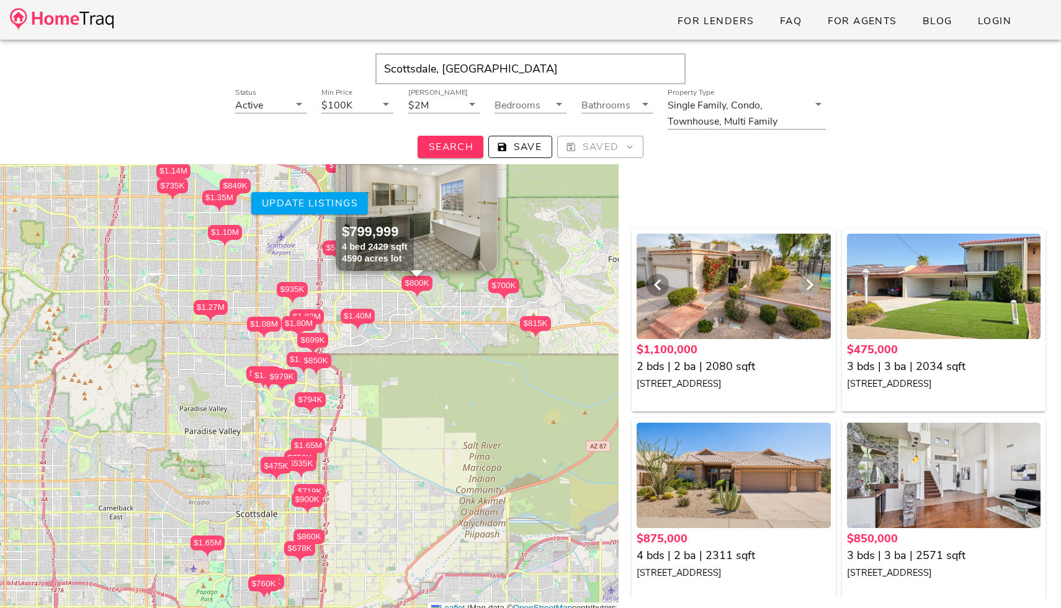
click at [808, 283] on icon "Next visual" at bounding box center [809, 285] width 15 height 15
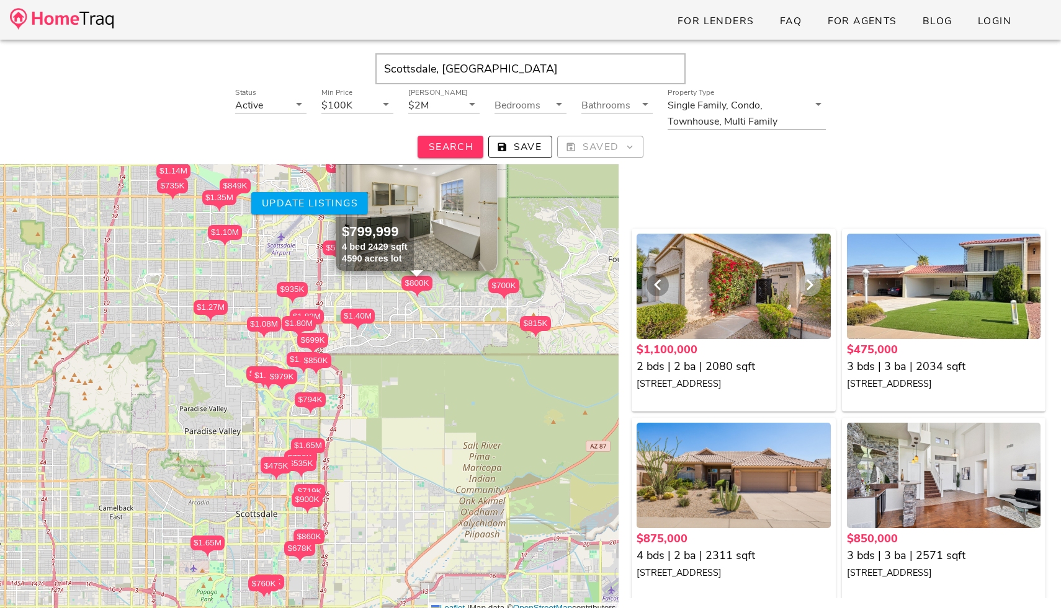
click at [808, 283] on icon "Next visual" at bounding box center [809, 285] width 15 height 15
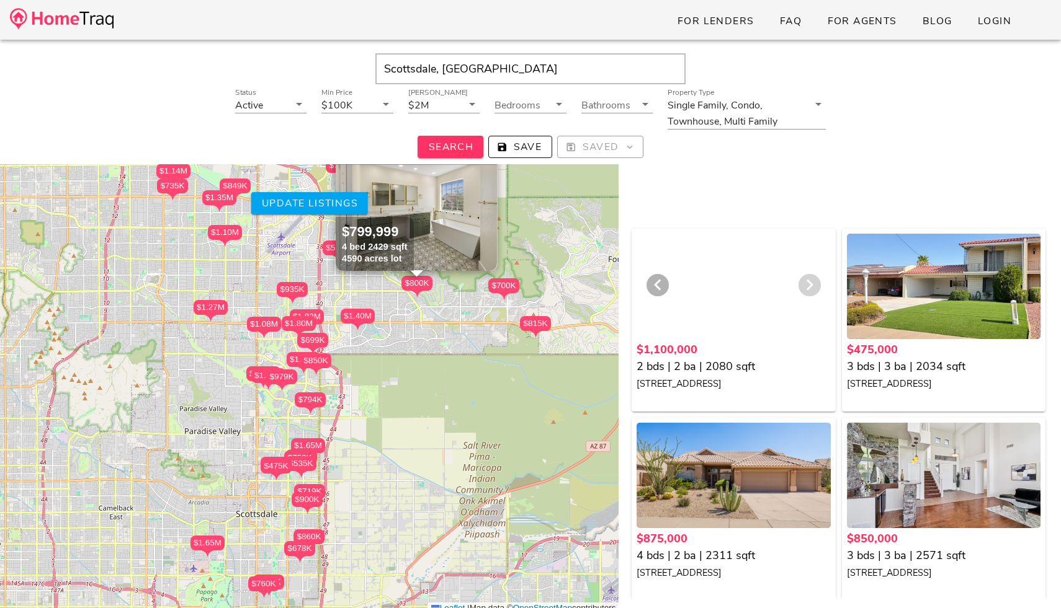
click at [808, 283] on icon "Next visual" at bounding box center [809, 285] width 15 height 15
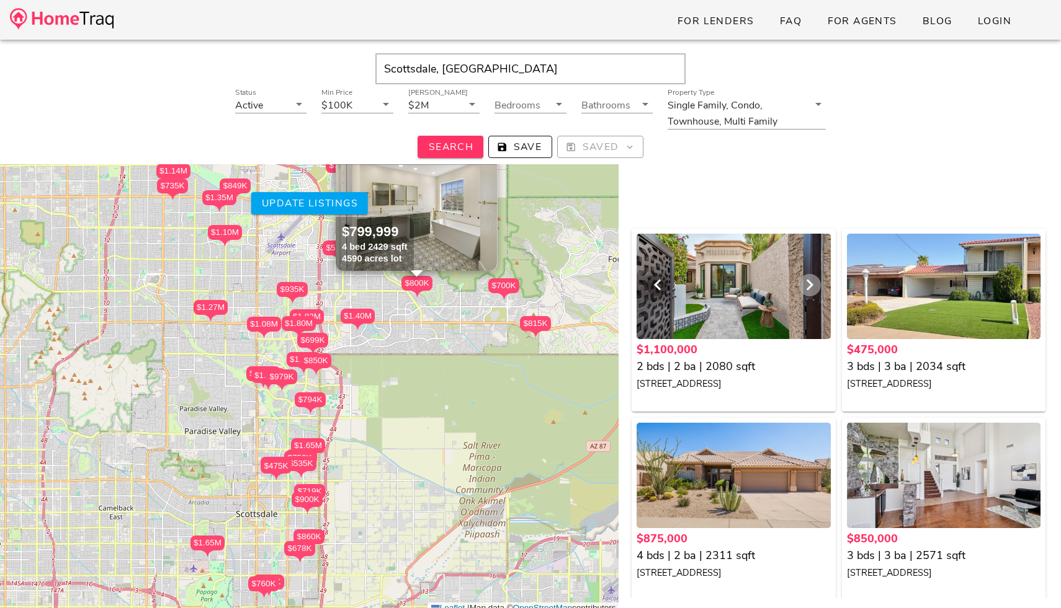
click at [808, 284] on icon "Next visual" at bounding box center [809, 285] width 15 height 15
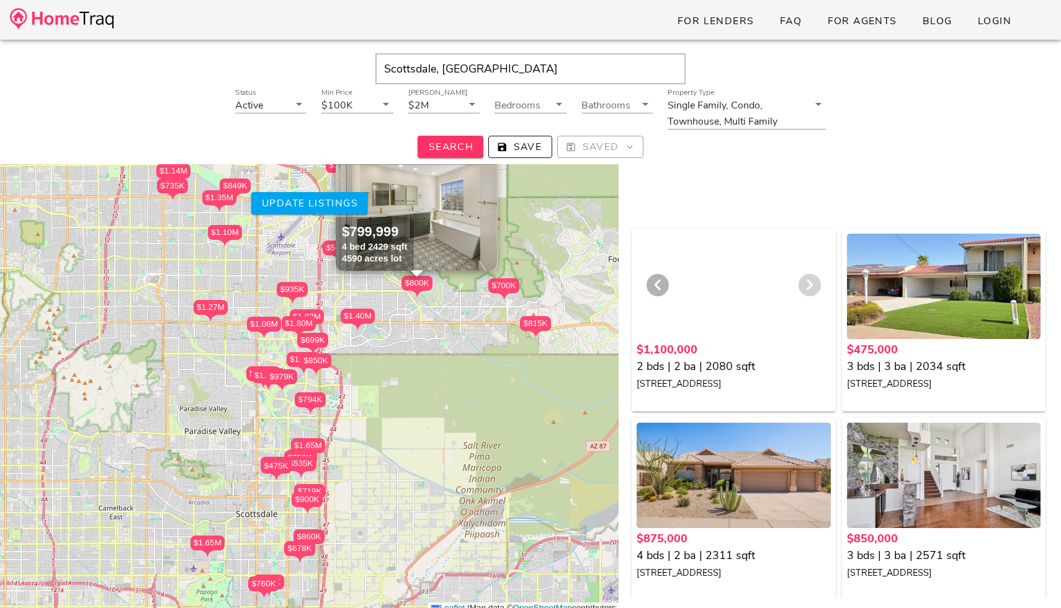
click at [808, 284] on icon "Next visual" at bounding box center [809, 285] width 15 height 15
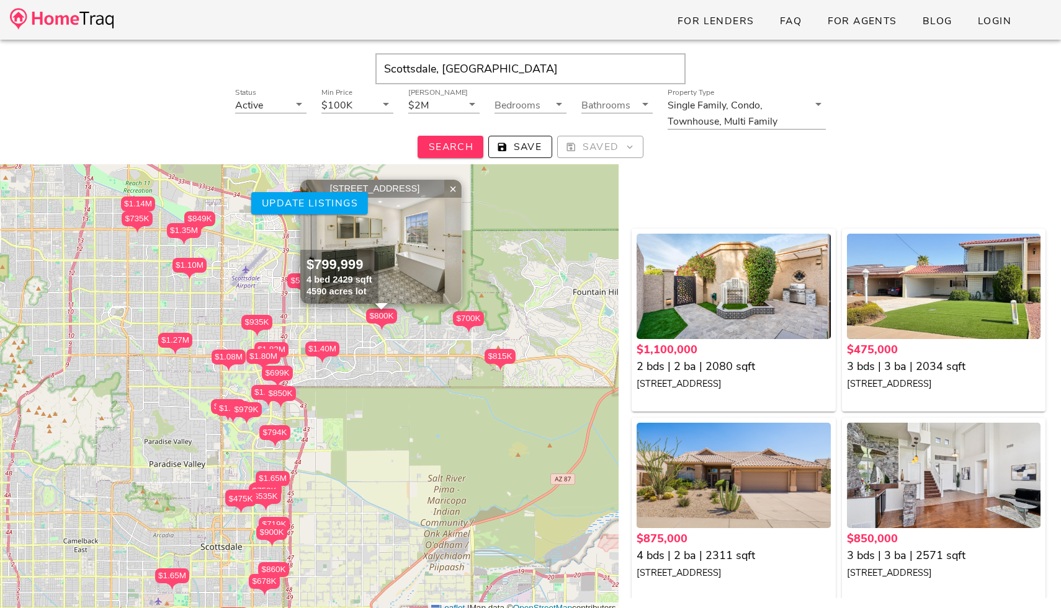
drag, startPoint x: 233, startPoint y: 406, endPoint x: 197, endPoint y: 438, distance: 48.7
click at [197, 438] on div "$1.10M $475K $875K $850K $900K $1.90M $1.25M $1.65M $700K $1.44M $1.50M $794K $…" at bounding box center [309, 366] width 618 height 497
click at [196, 267] on div "$1.10M" at bounding box center [189, 265] width 34 height 15
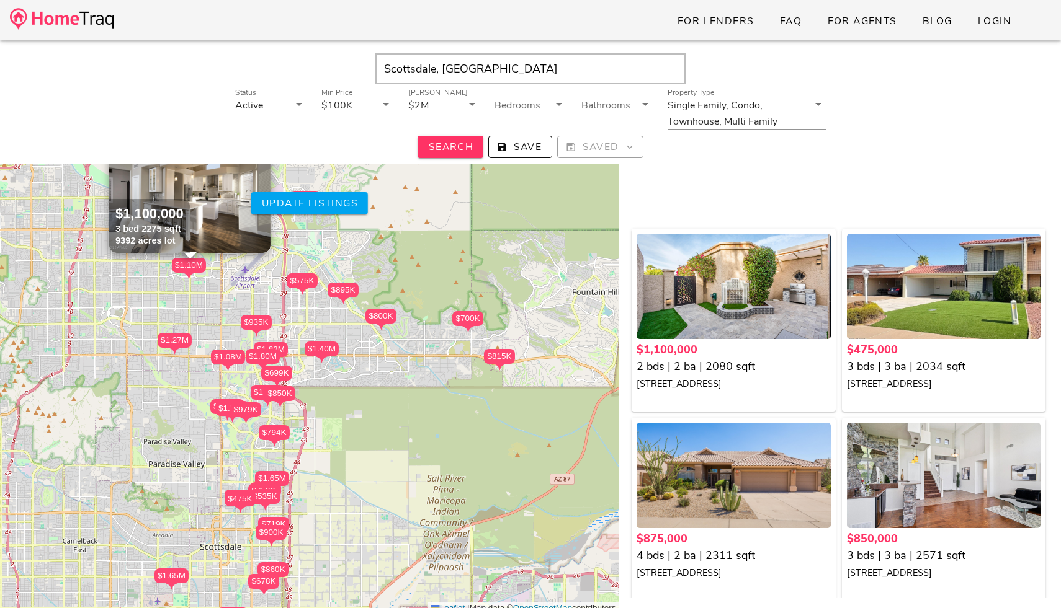
click at [303, 281] on div "$575K" at bounding box center [302, 281] width 31 height 15
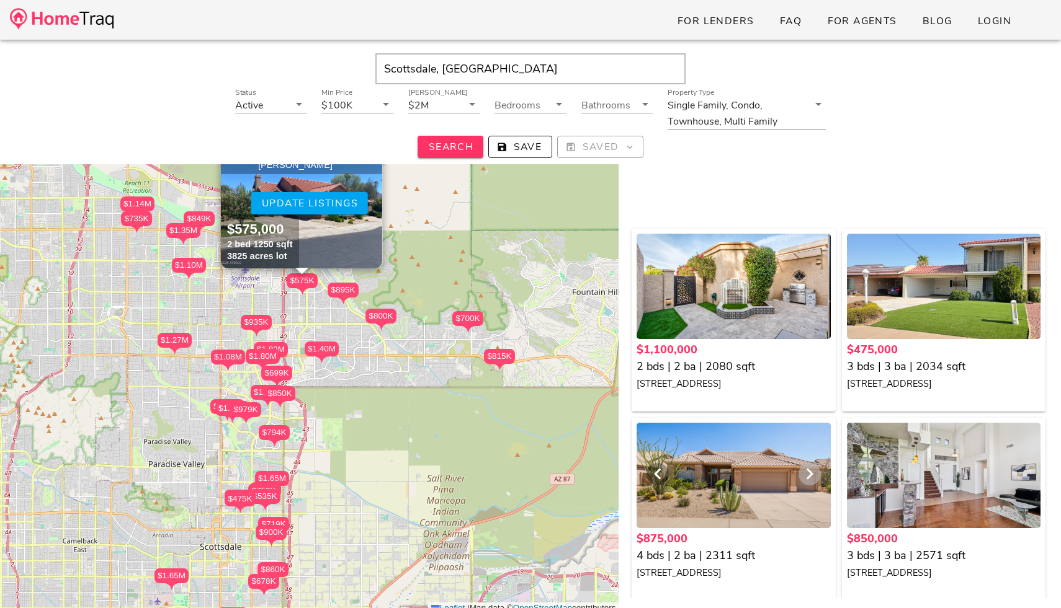
click at [814, 472] on icon "Next visual" at bounding box center [809, 474] width 15 height 15
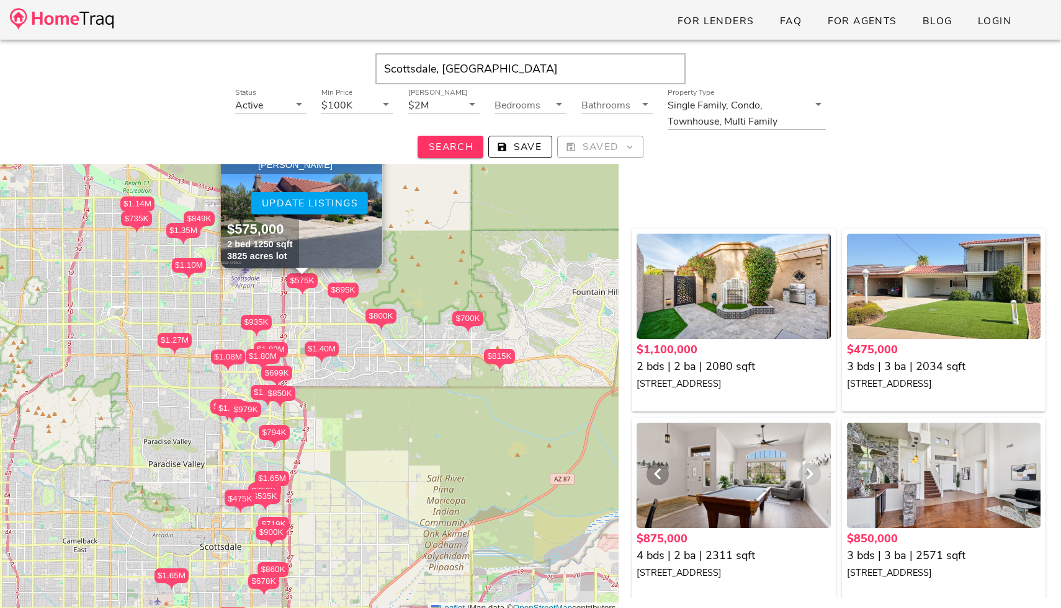
click at [814, 473] on icon "Next visual" at bounding box center [809, 474] width 15 height 15
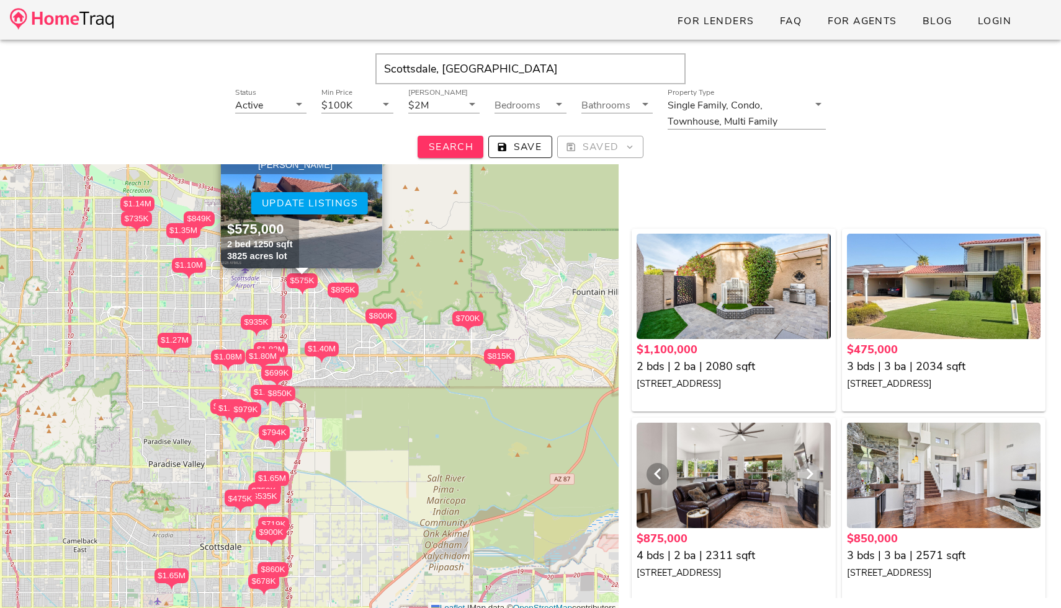
click at [814, 473] on icon "Next visual" at bounding box center [809, 474] width 15 height 15
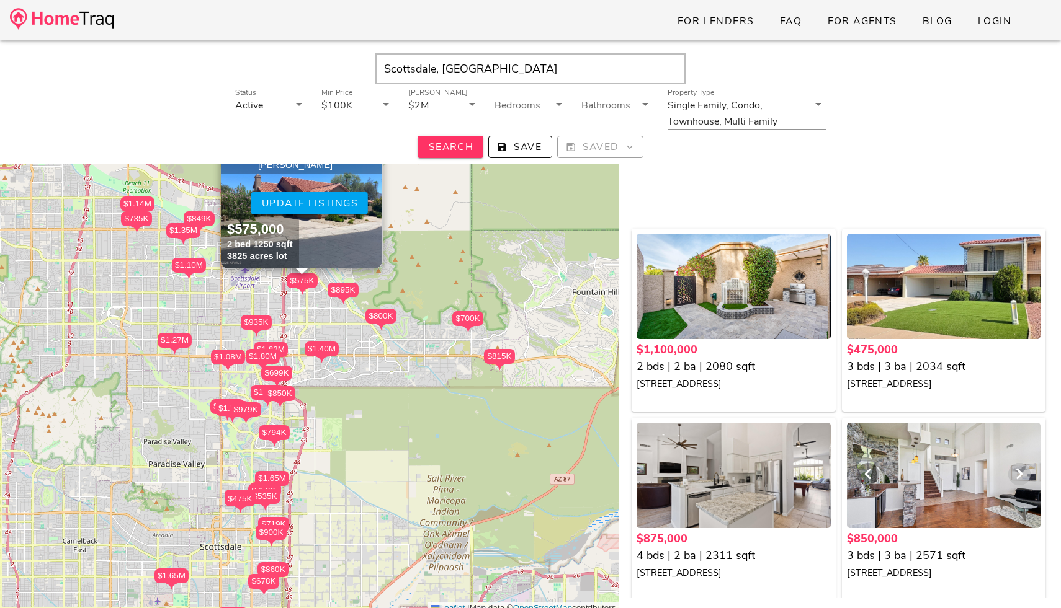
click at [1012, 471] on icon "Next visual" at bounding box center [1019, 474] width 15 height 15
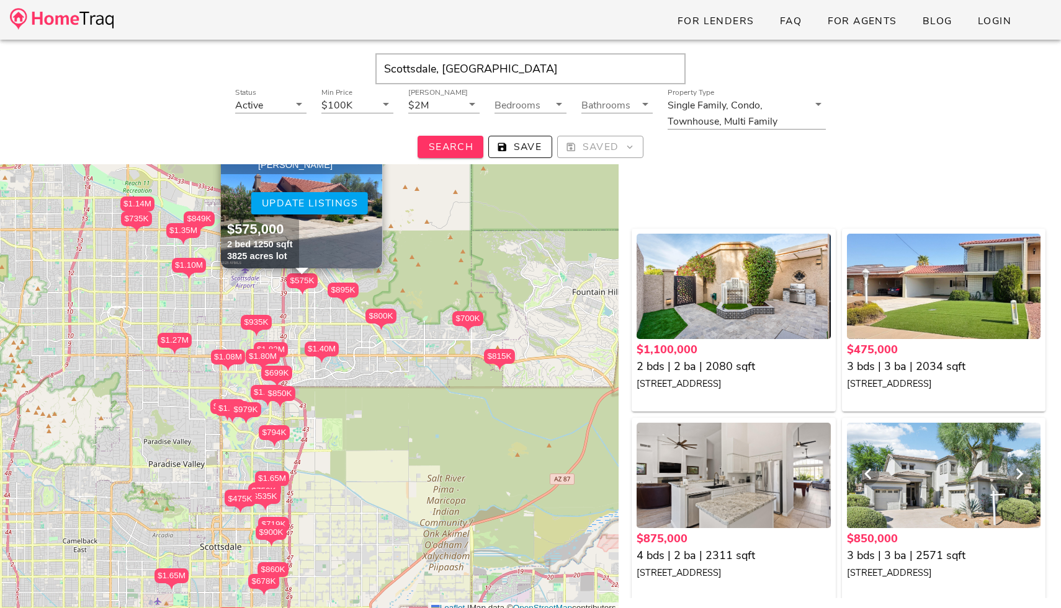
click at [1012, 471] on icon "Next visual" at bounding box center [1019, 474] width 15 height 15
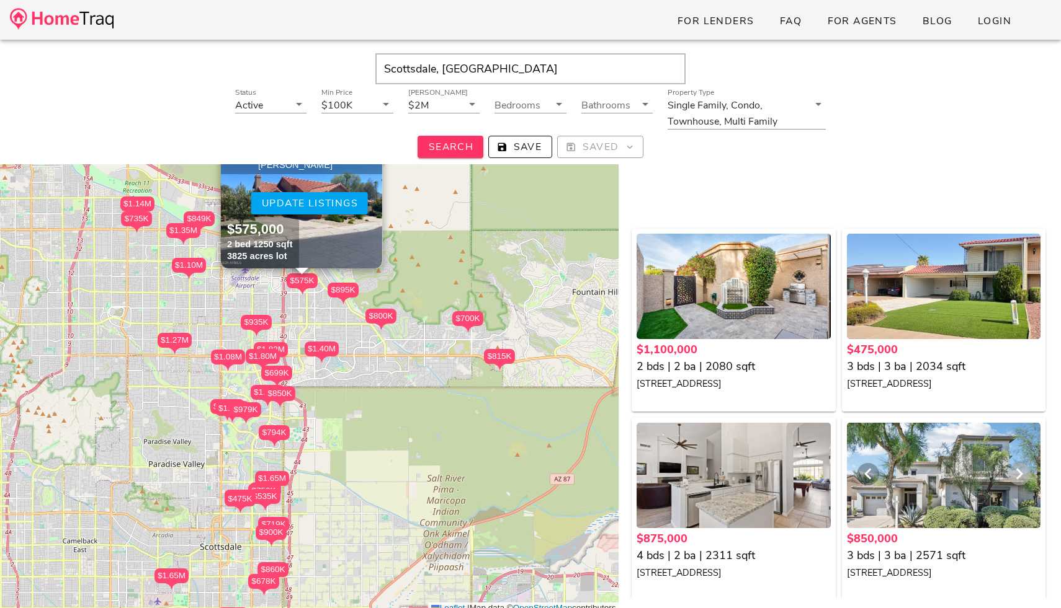
click at [1012, 471] on icon "Next visual" at bounding box center [1019, 474] width 15 height 15
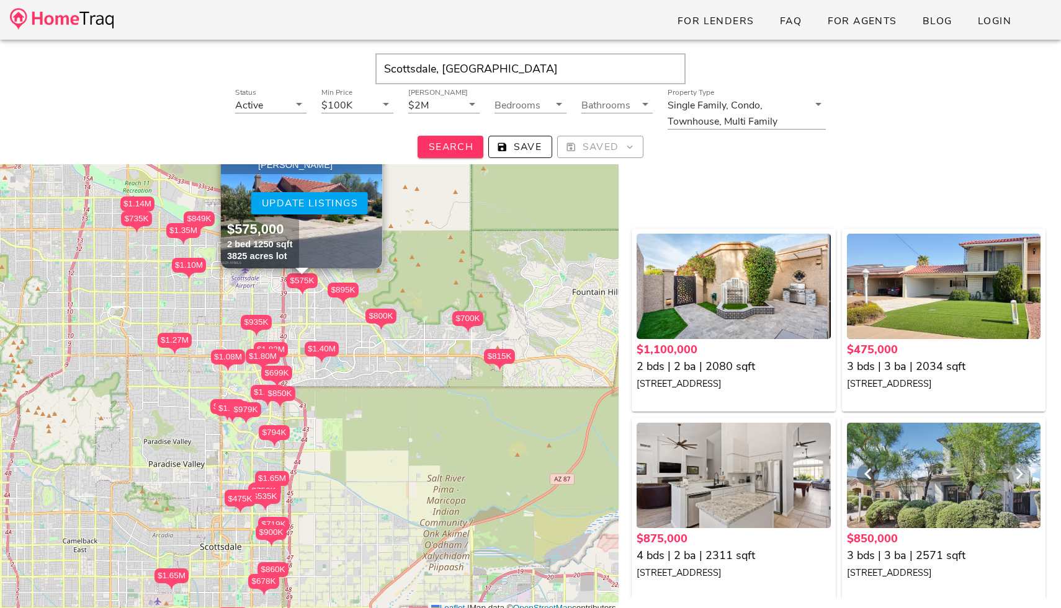
click at [1012, 471] on icon "Next visual" at bounding box center [1019, 474] width 15 height 15
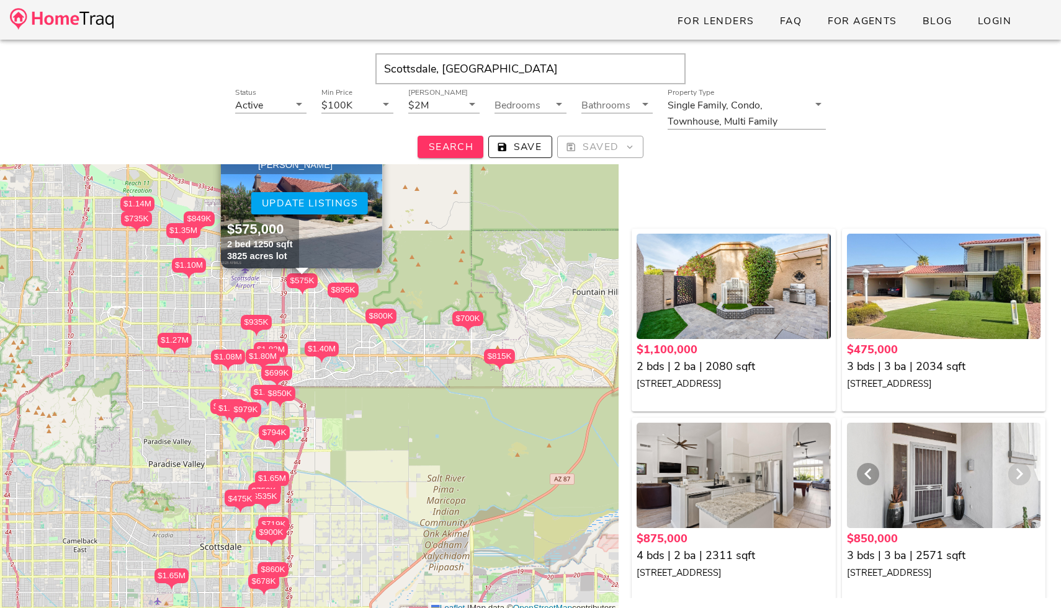
click at [1012, 471] on icon "Next visual" at bounding box center [1019, 474] width 15 height 15
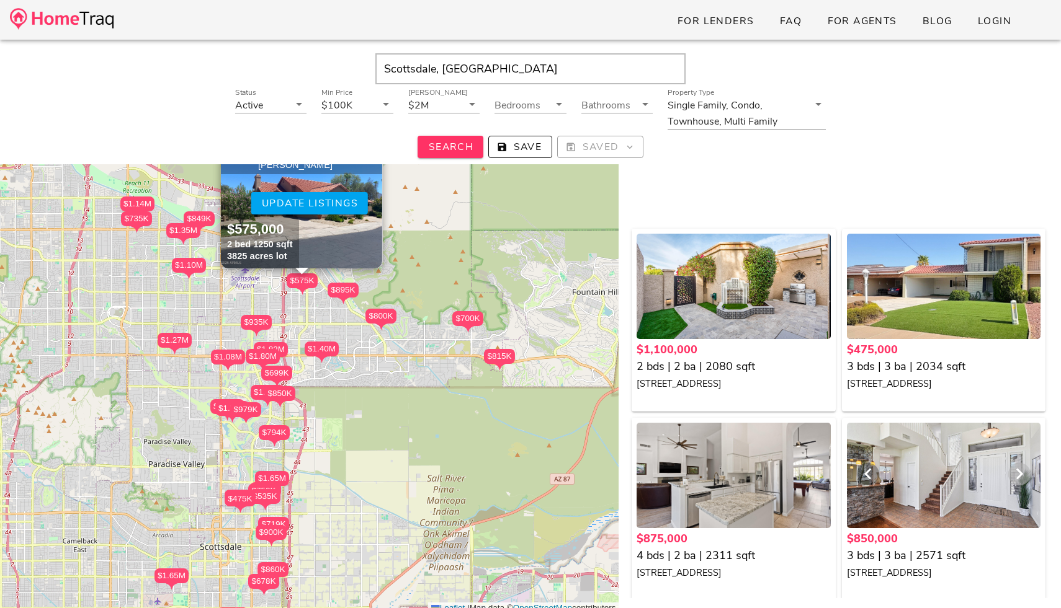
click at [1012, 471] on icon "Next visual" at bounding box center [1019, 474] width 15 height 15
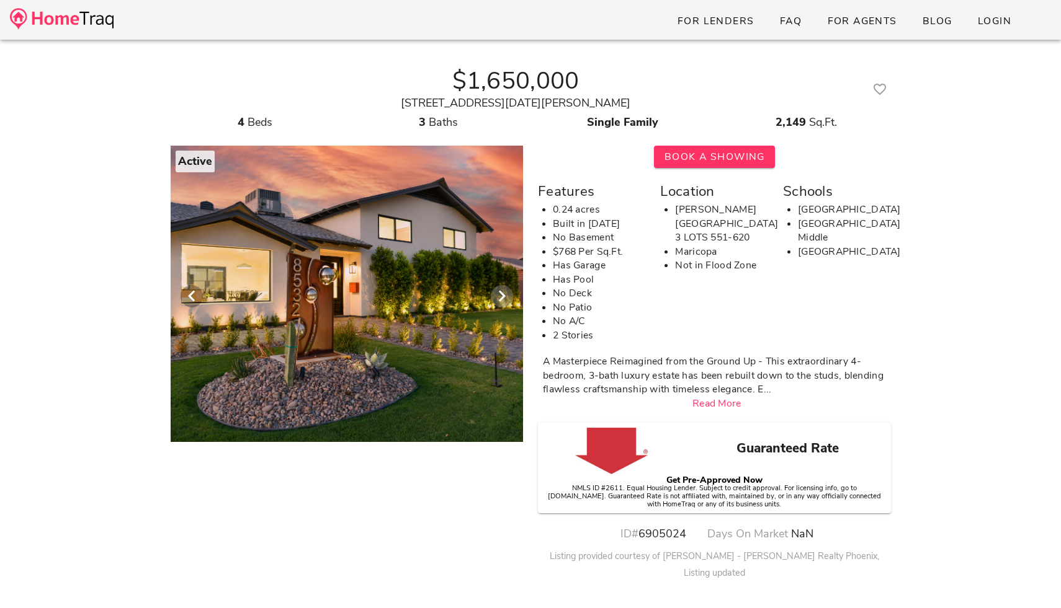
click at [504, 299] on icon "Next visual" at bounding box center [501, 296] width 15 height 15
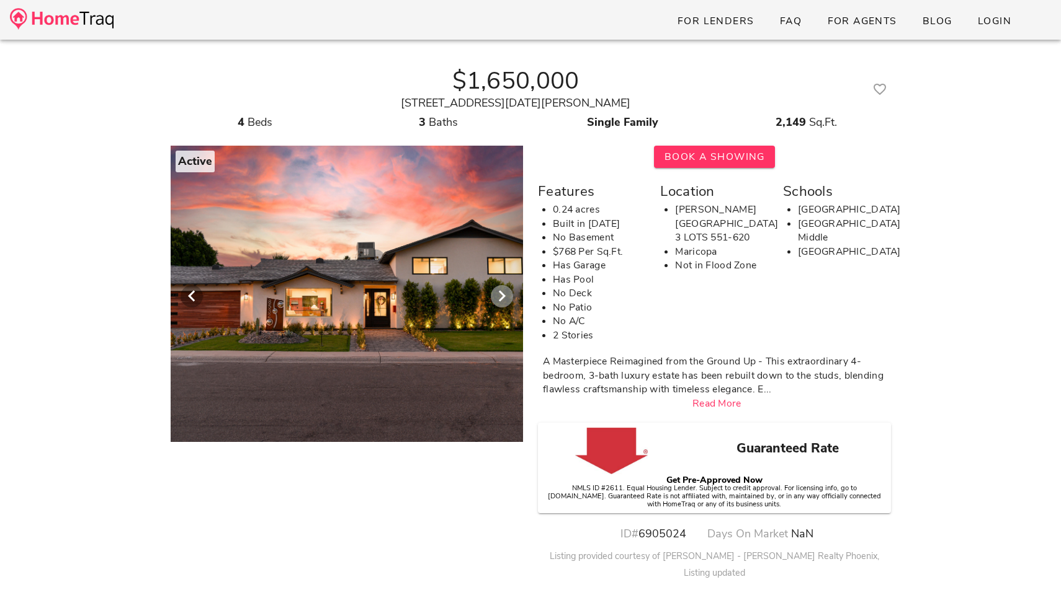
click at [504, 299] on icon "Next visual" at bounding box center [501, 296] width 15 height 15
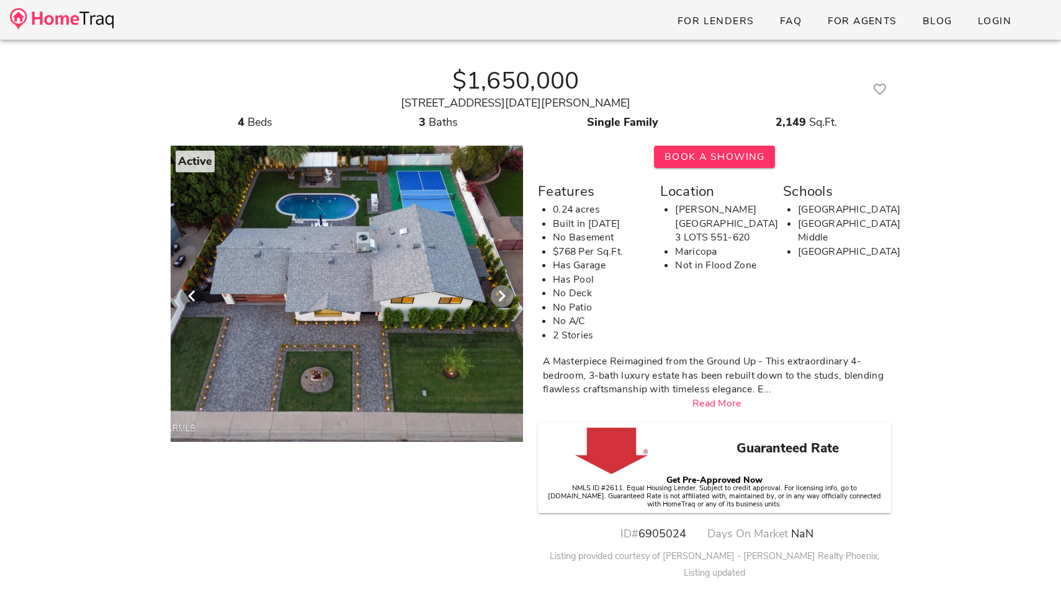
click at [504, 300] on icon "Next visual" at bounding box center [501, 296] width 15 height 15
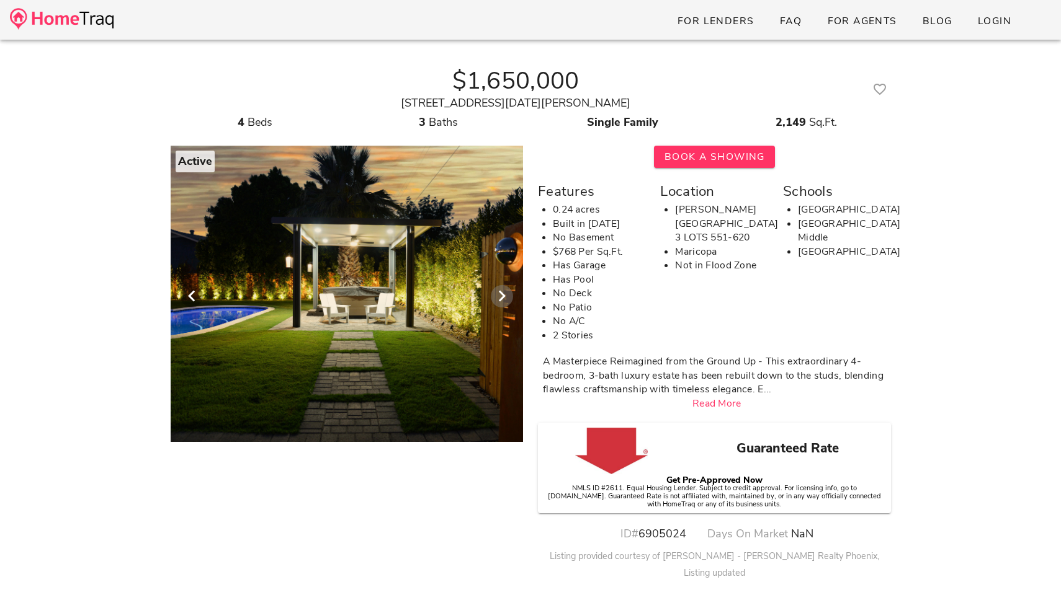
click at [504, 300] on icon "Next visual" at bounding box center [501, 296] width 15 height 15
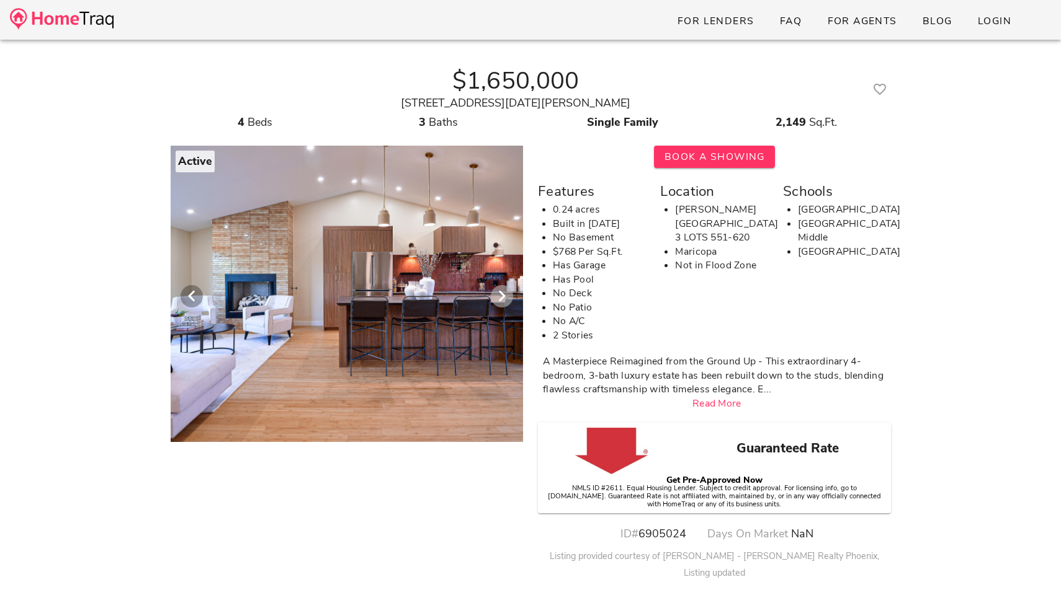
click at [504, 300] on icon "Next visual" at bounding box center [501, 296] width 15 height 15
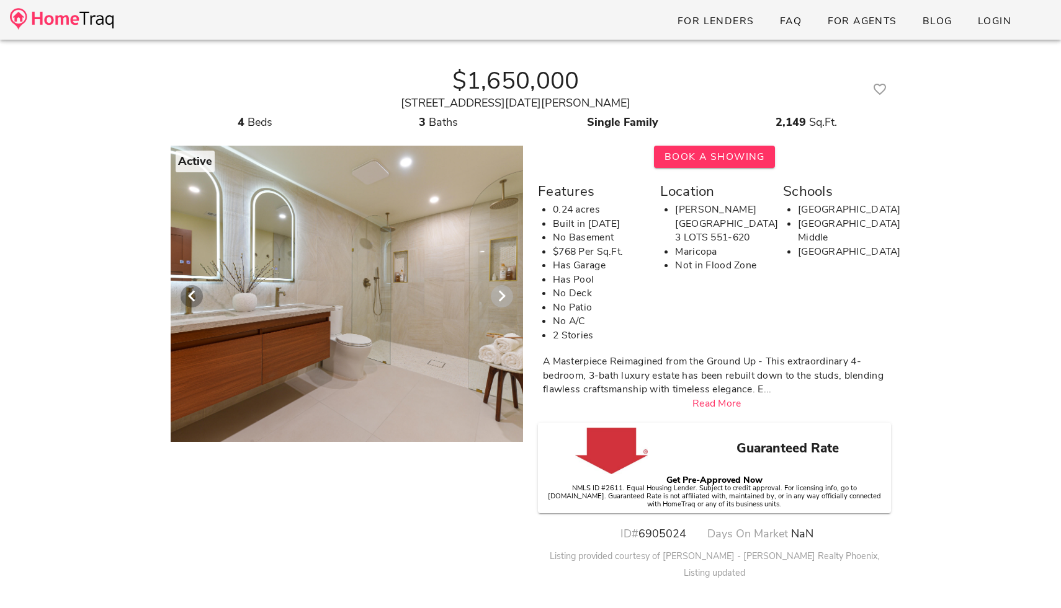
click at [504, 300] on icon "Next visual" at bounding box center [501, 296] width 15 height 15
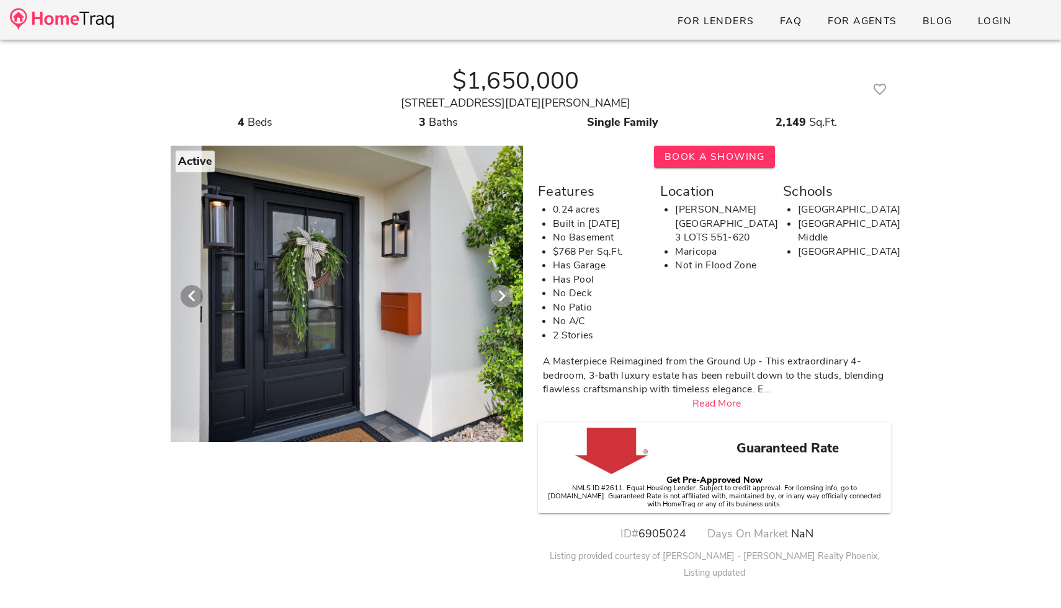
click at [504, 300] on icon "Next visual" at bounding box center [501, 296] width 15 height 15
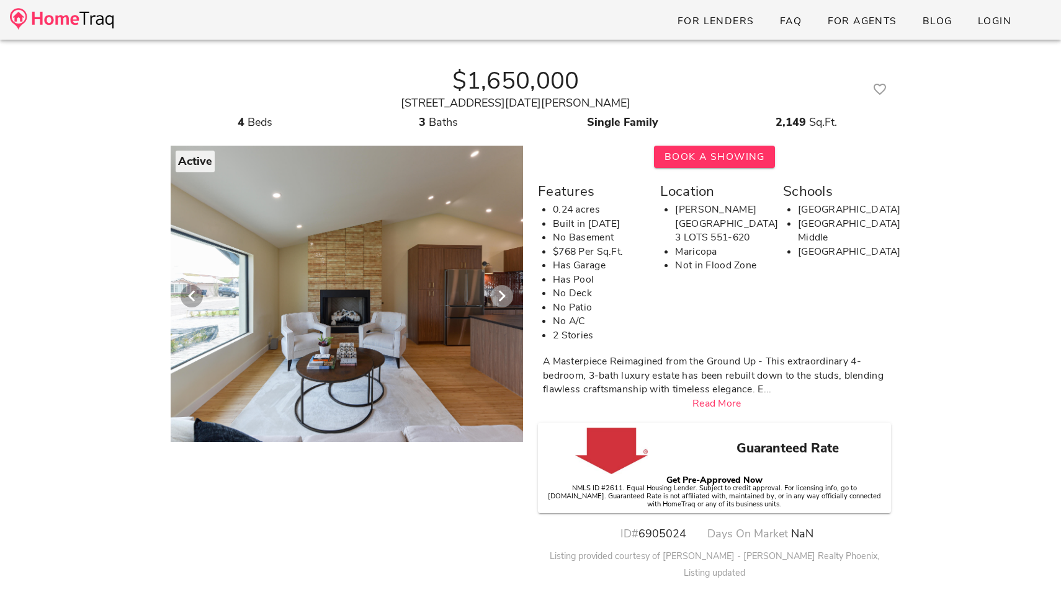
click at [504, 300] on icon "Next visual" at bounding box center [501, 296] width 15 height 15
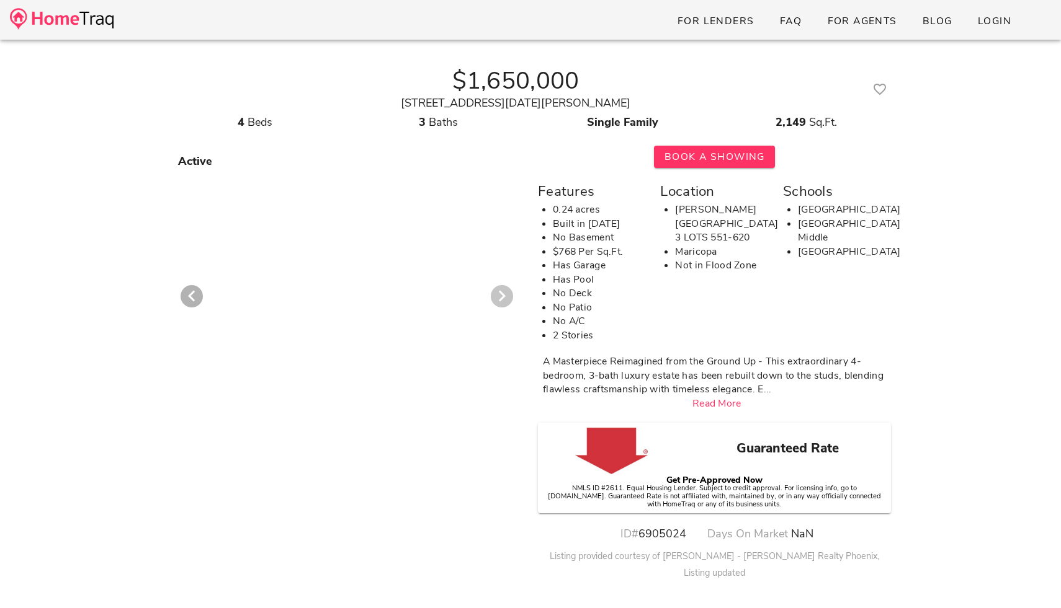
click at [504, 300] on icon "Next visual" at bounding box center [501, 296] width 15 height 15
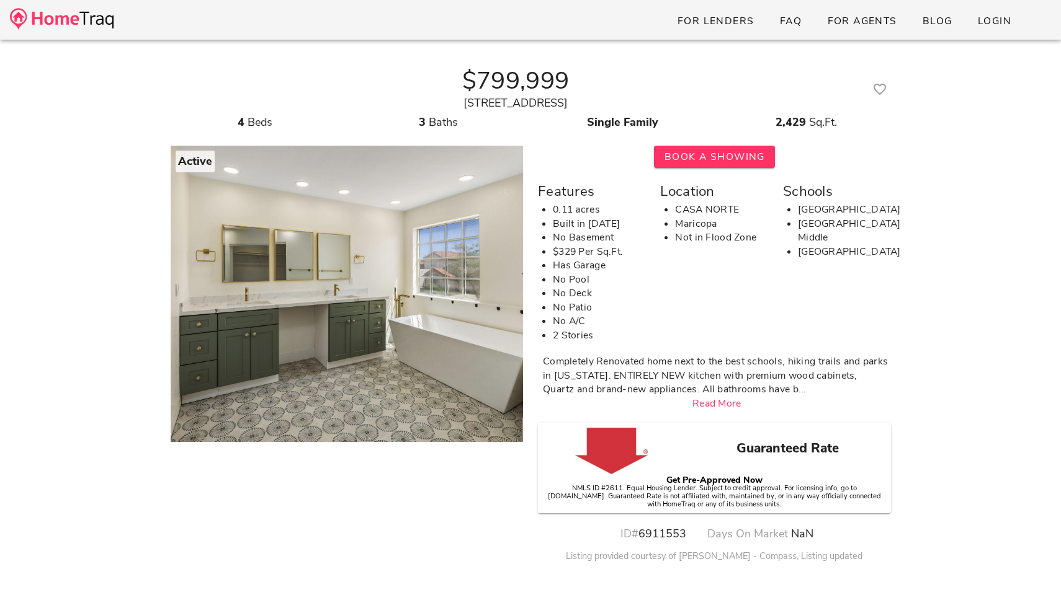
click at [975, 127] on div "$799,999 11248 E SUNNYSIDE Drive Scottsdale, AZ 85259 4 Beds 3 Baths Single Fam…" at bounding box center [530, 524] width 1061 height 968
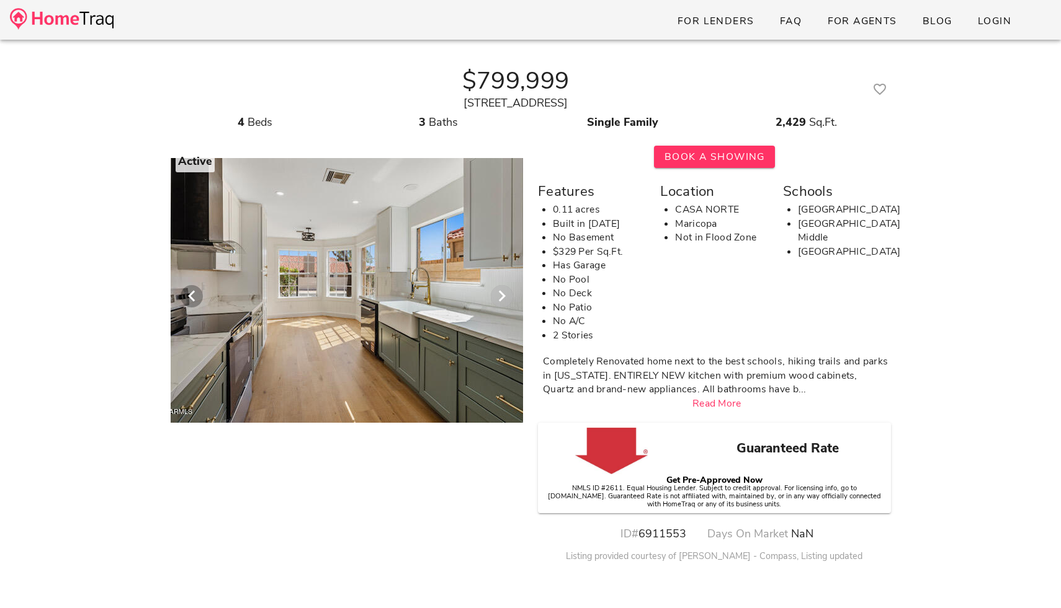
click at [503, 297] on icon "Next visual" at bounding box center [501, 296] width 15 height 15
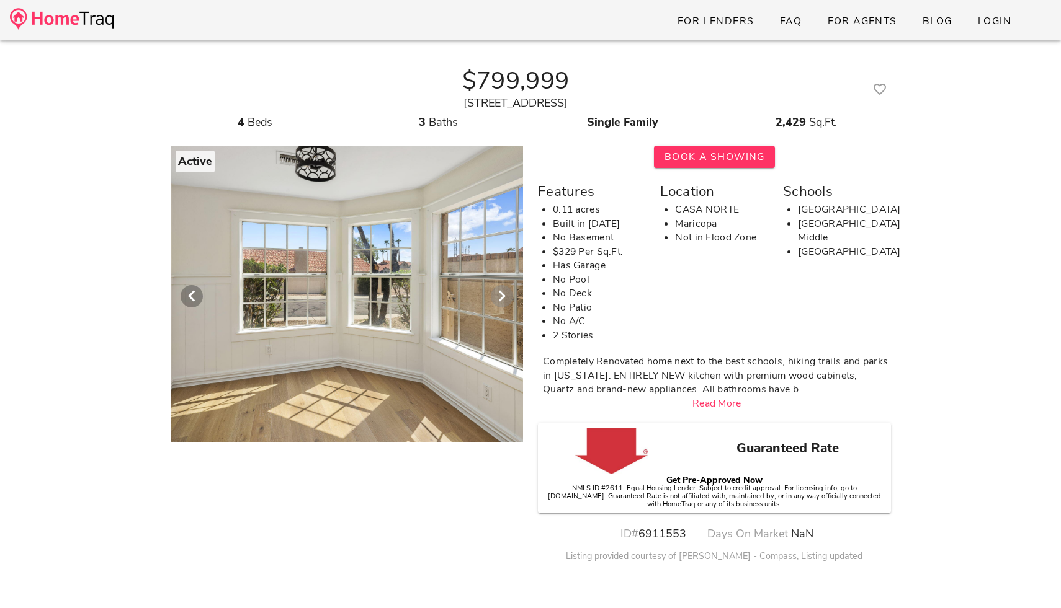
click at [509, 292] on icon "Next visual" at bounding box center [501, 296] width 15 height 15
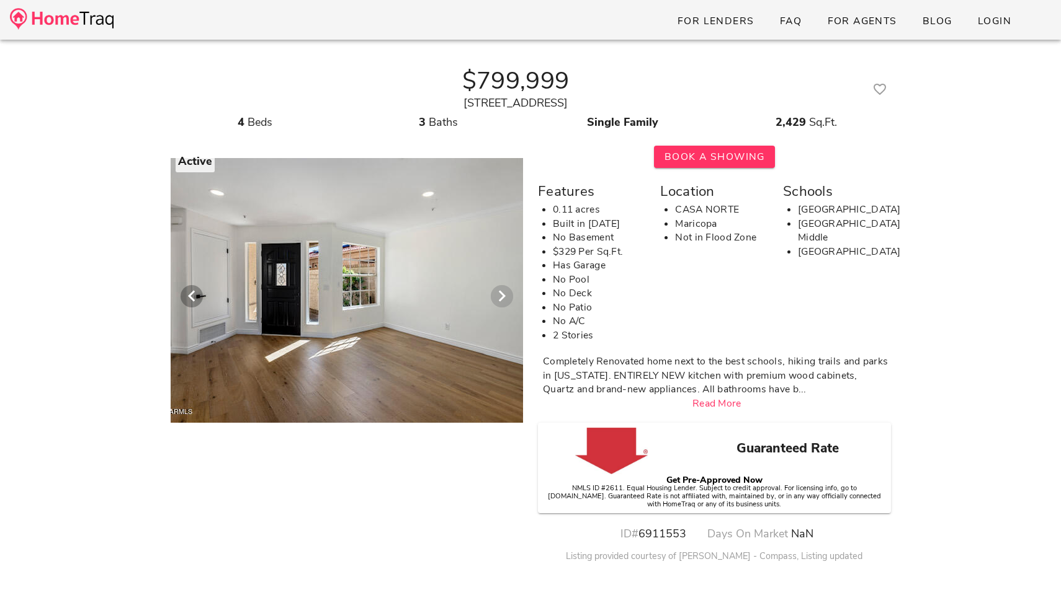
click at [505, 295] on icon "Next visual" at bounding box center [501, 296] width 15 height 15
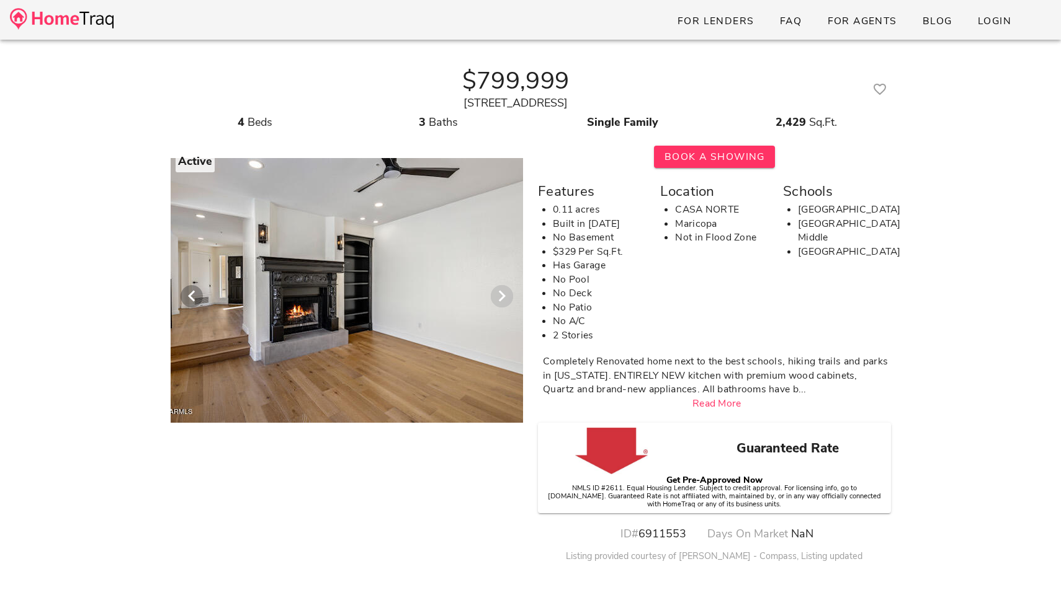
click at [505, 295] on icon "Next visual" at bounding box center [501, 296] width 15 height 15
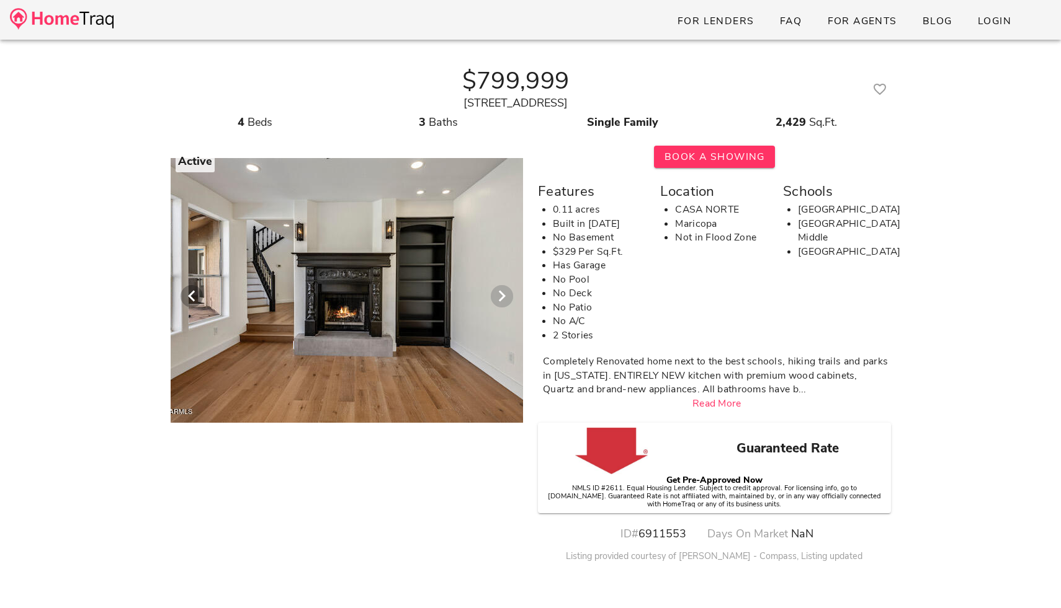
click at [505, 295] on icon "Next visual" at bounding box center [501, 296] width 15 height 15
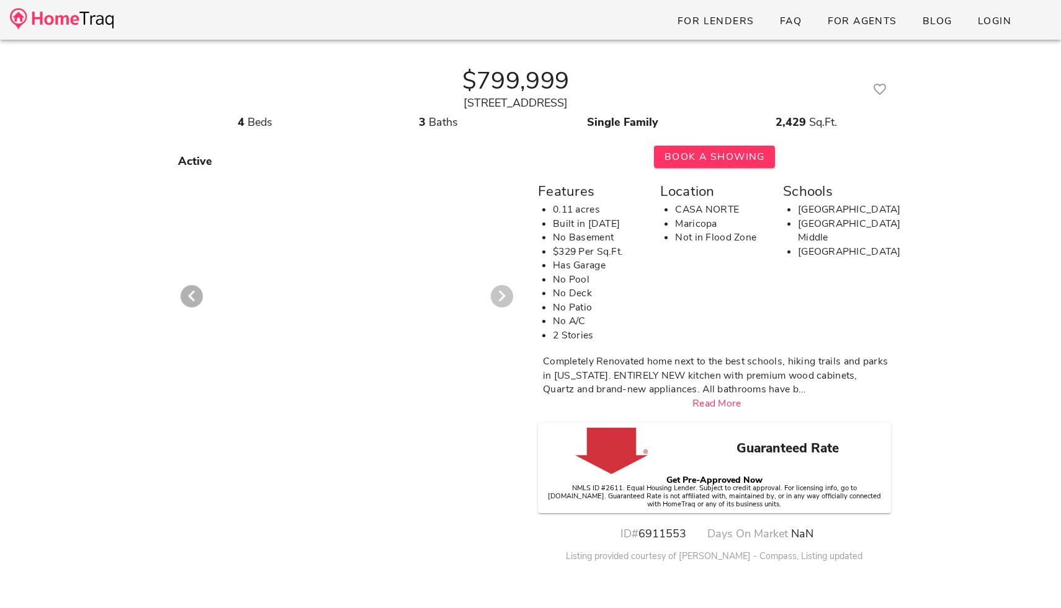
click at [505, 295] on icon "Next visual" at bounding box center [501, 296] width 15 height 15
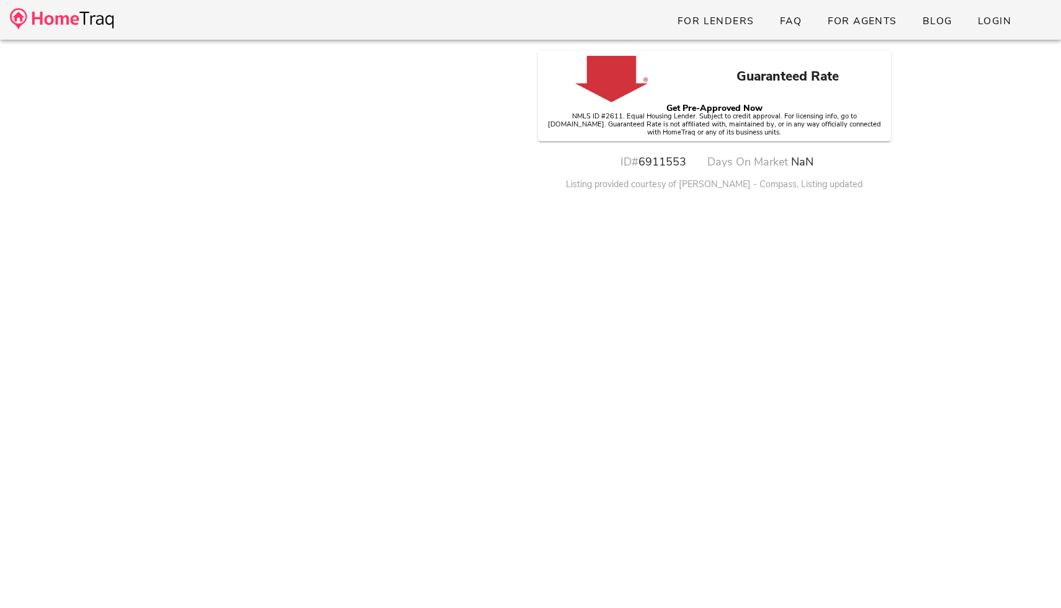
scroll to position [494, 0]
